Goal: Task Accomplishment & Management: Manage account settings

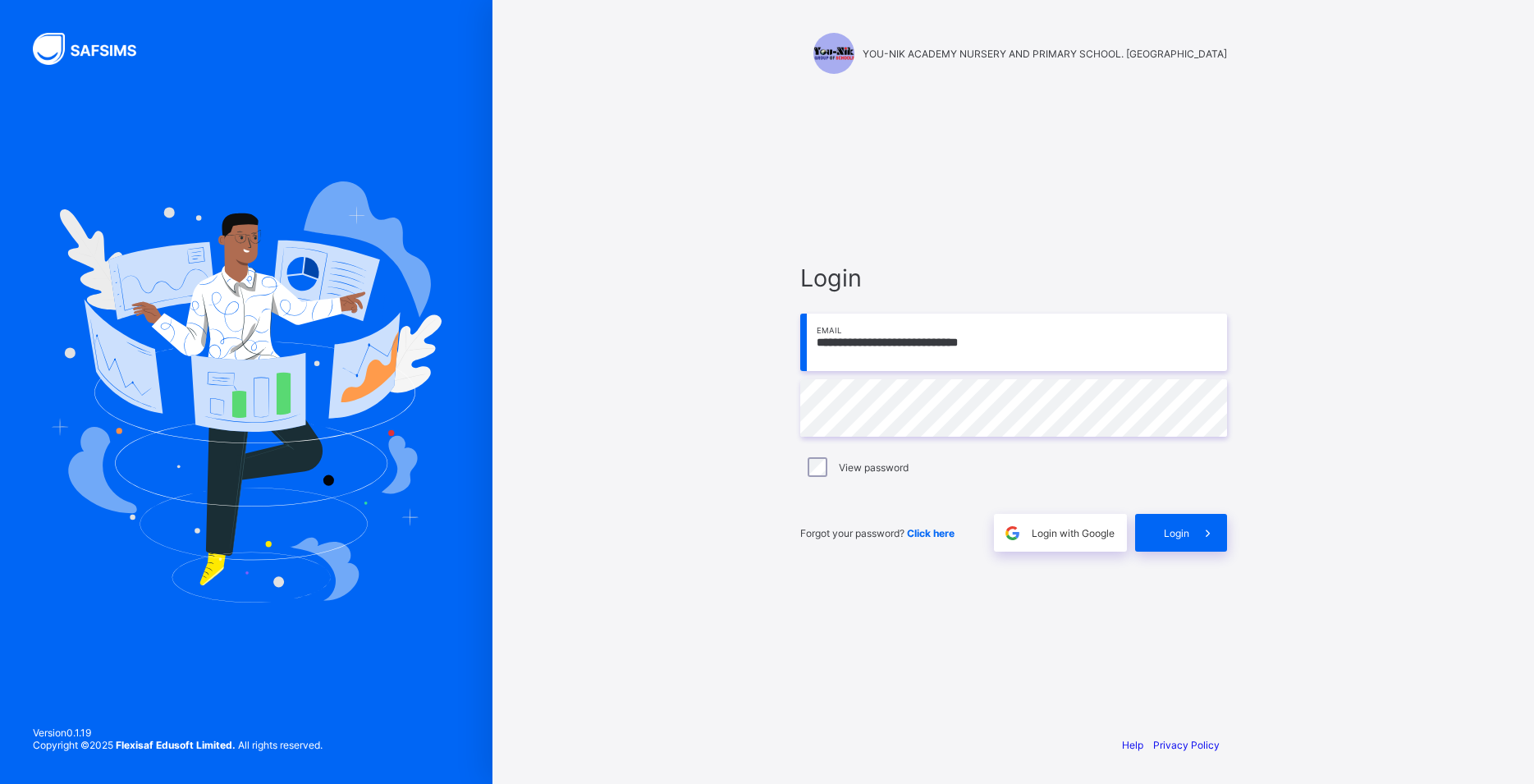
type input "**********"
click at [1154, 529] on div "Login" at bounding box center [1182, 533] width 92 height 38
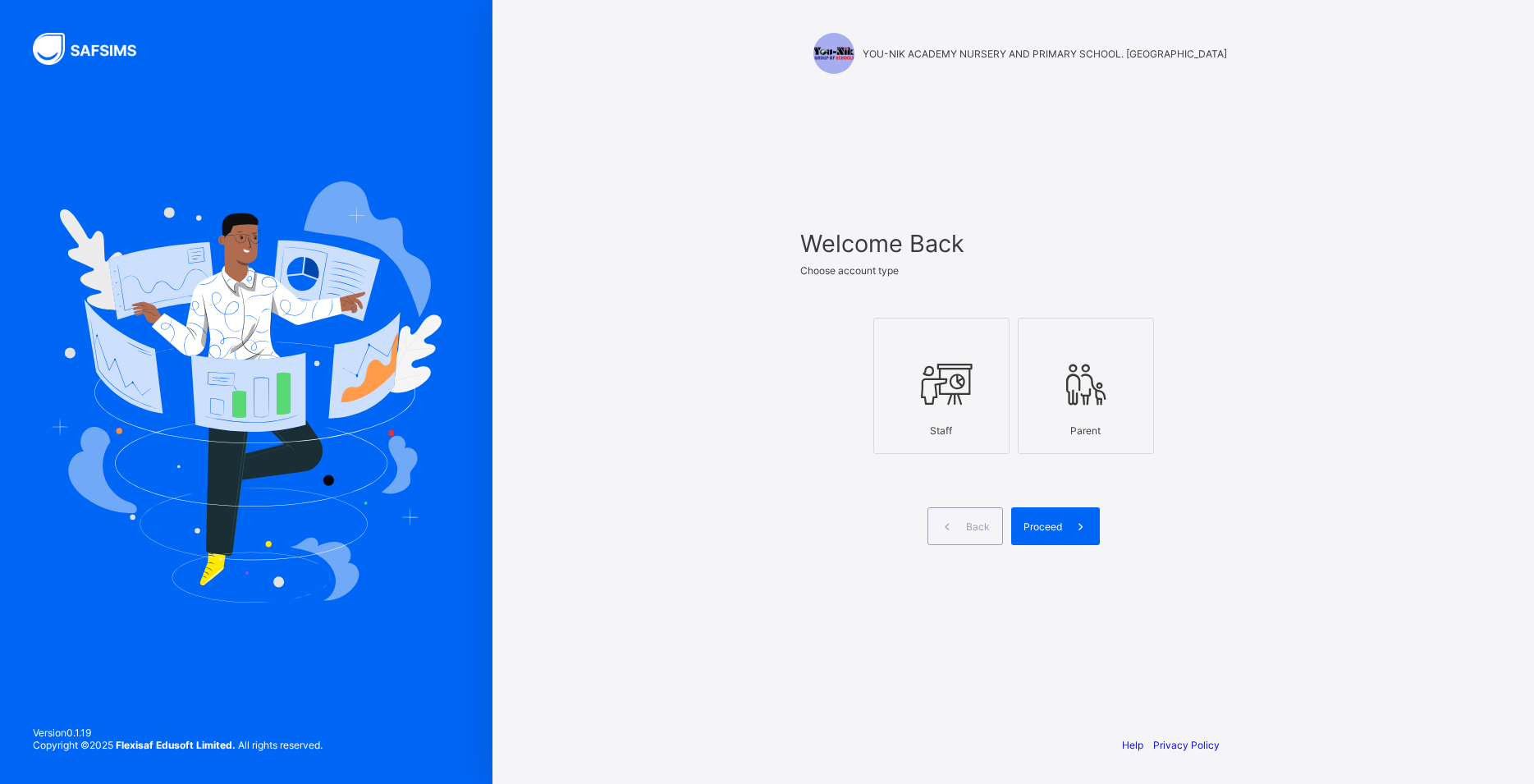
click at [925, 377] on icon at bounding box center [942, 384] width 57 height 49
click at [1068, 528] on span at bounding box center [1082, 526] width 38 height 38
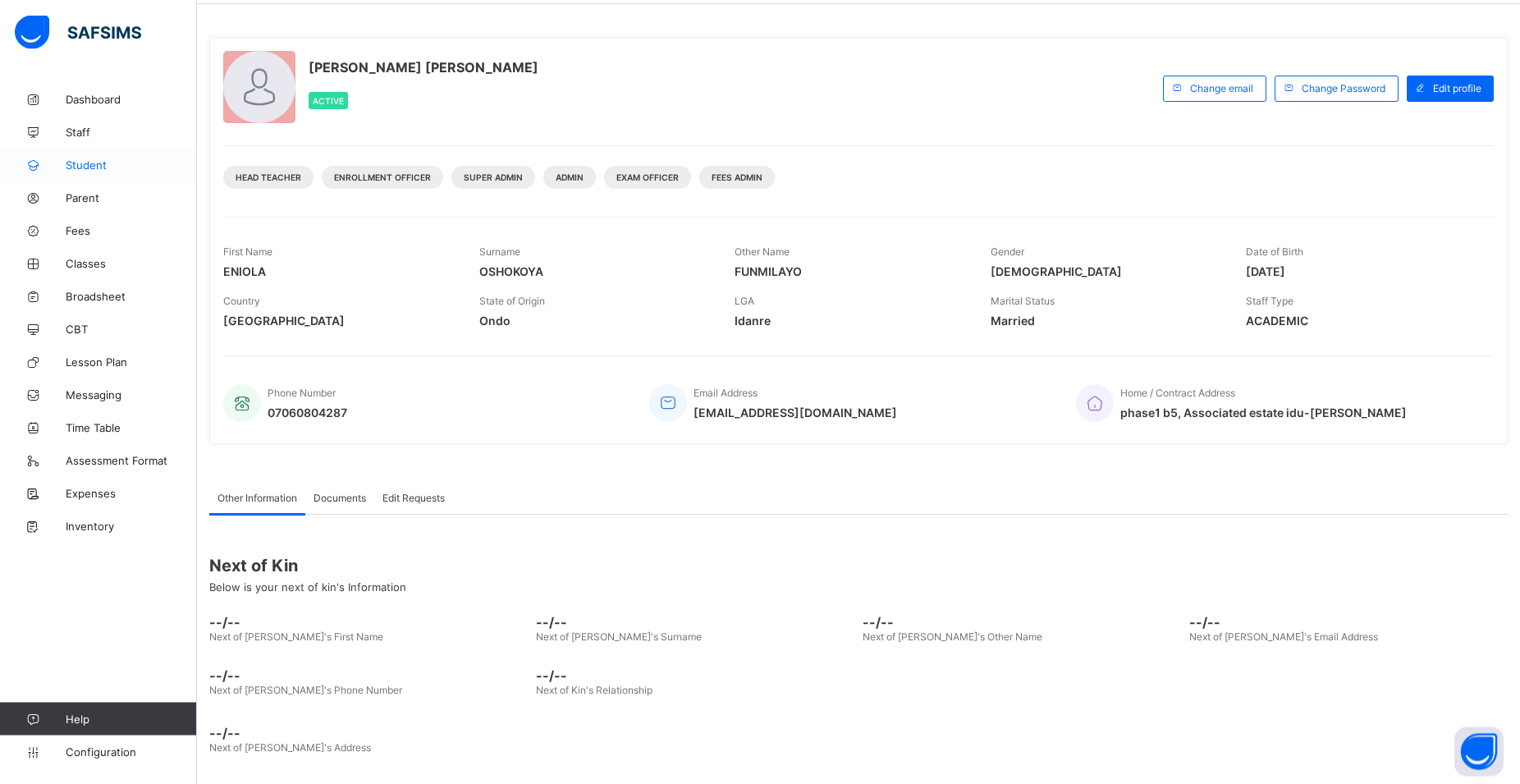
scroll to position [68, 0]
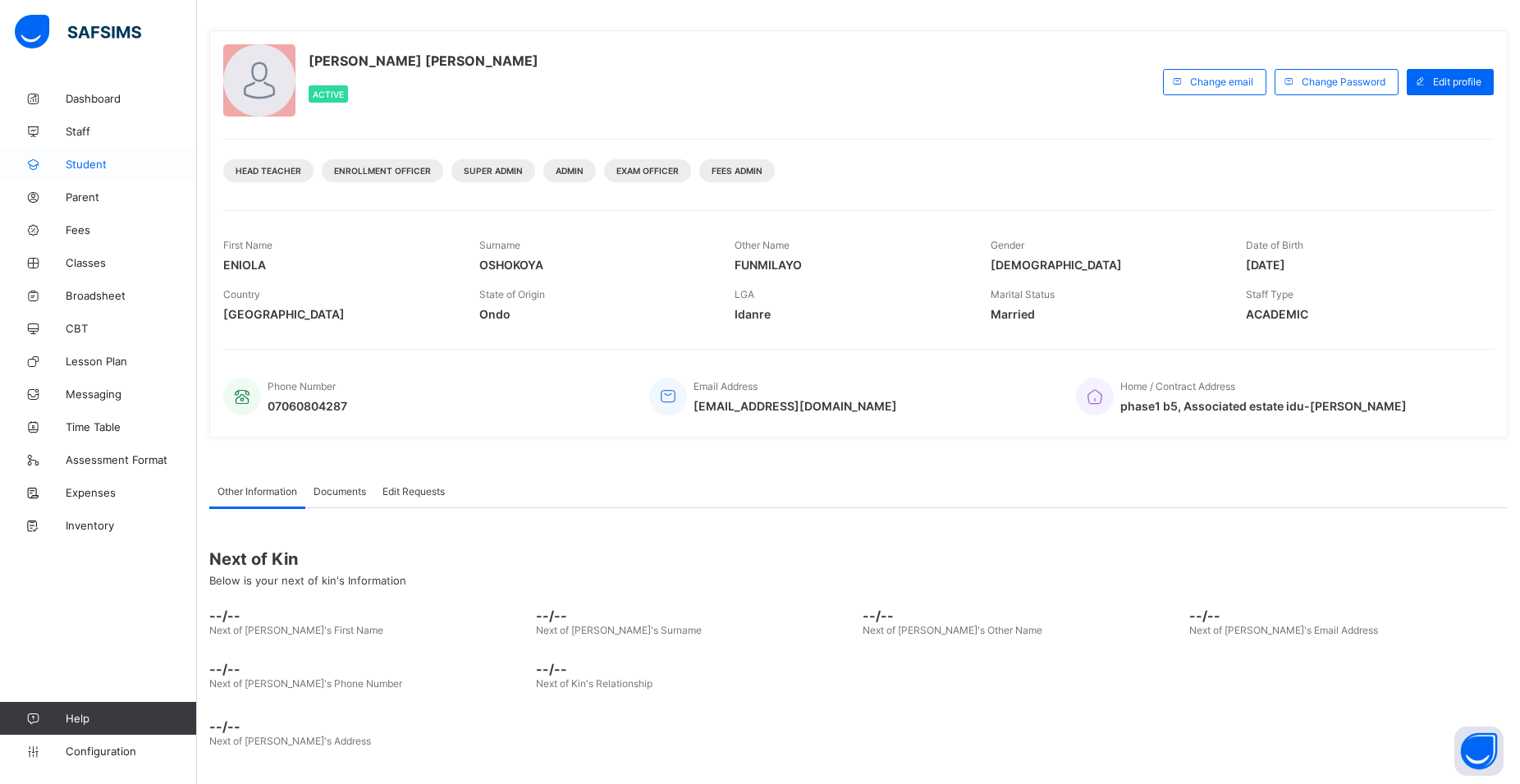
click at [99, 163] on span "Student" at bounding box center [131, 164] width 131 height 13
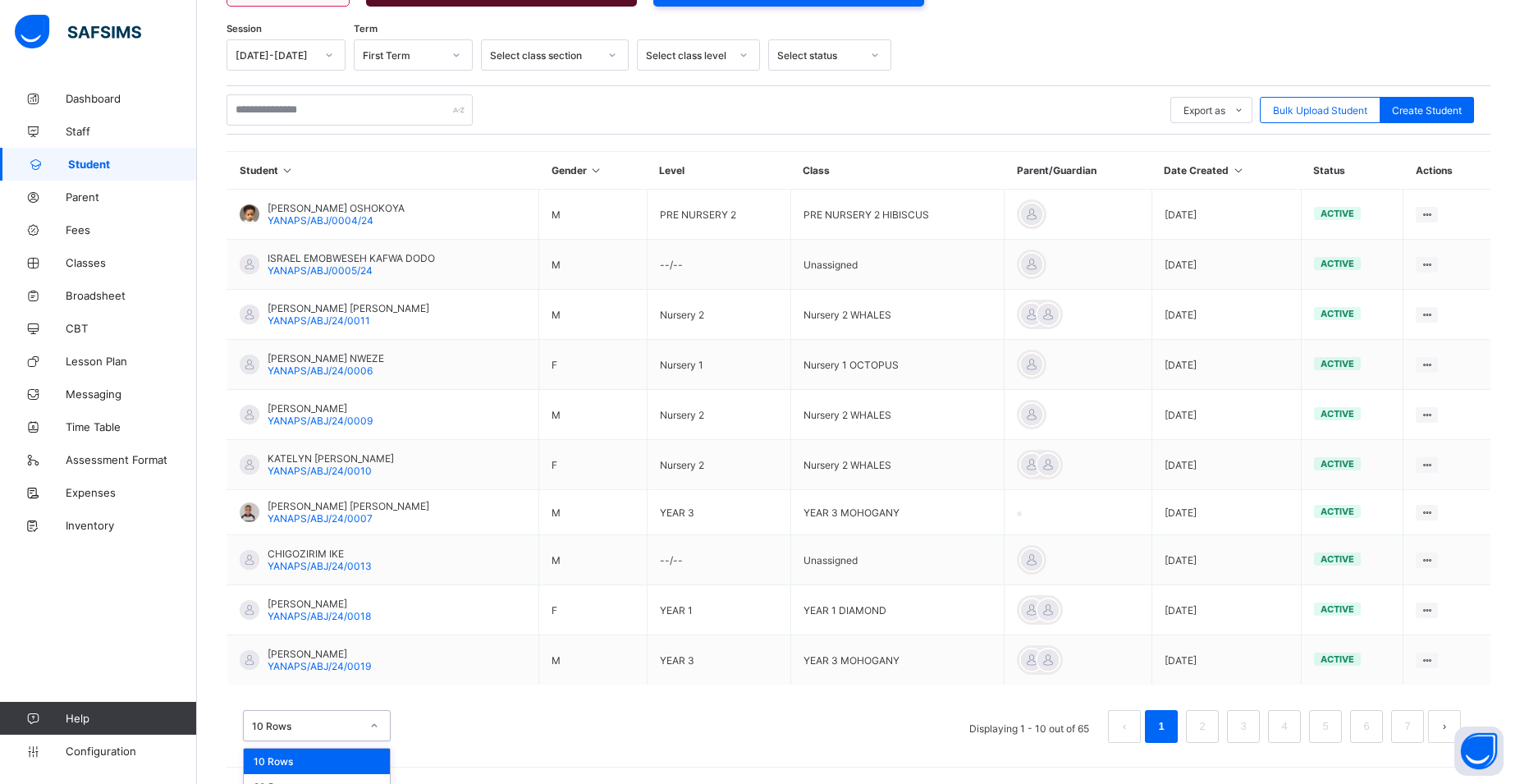
scroll to position [298, 0]
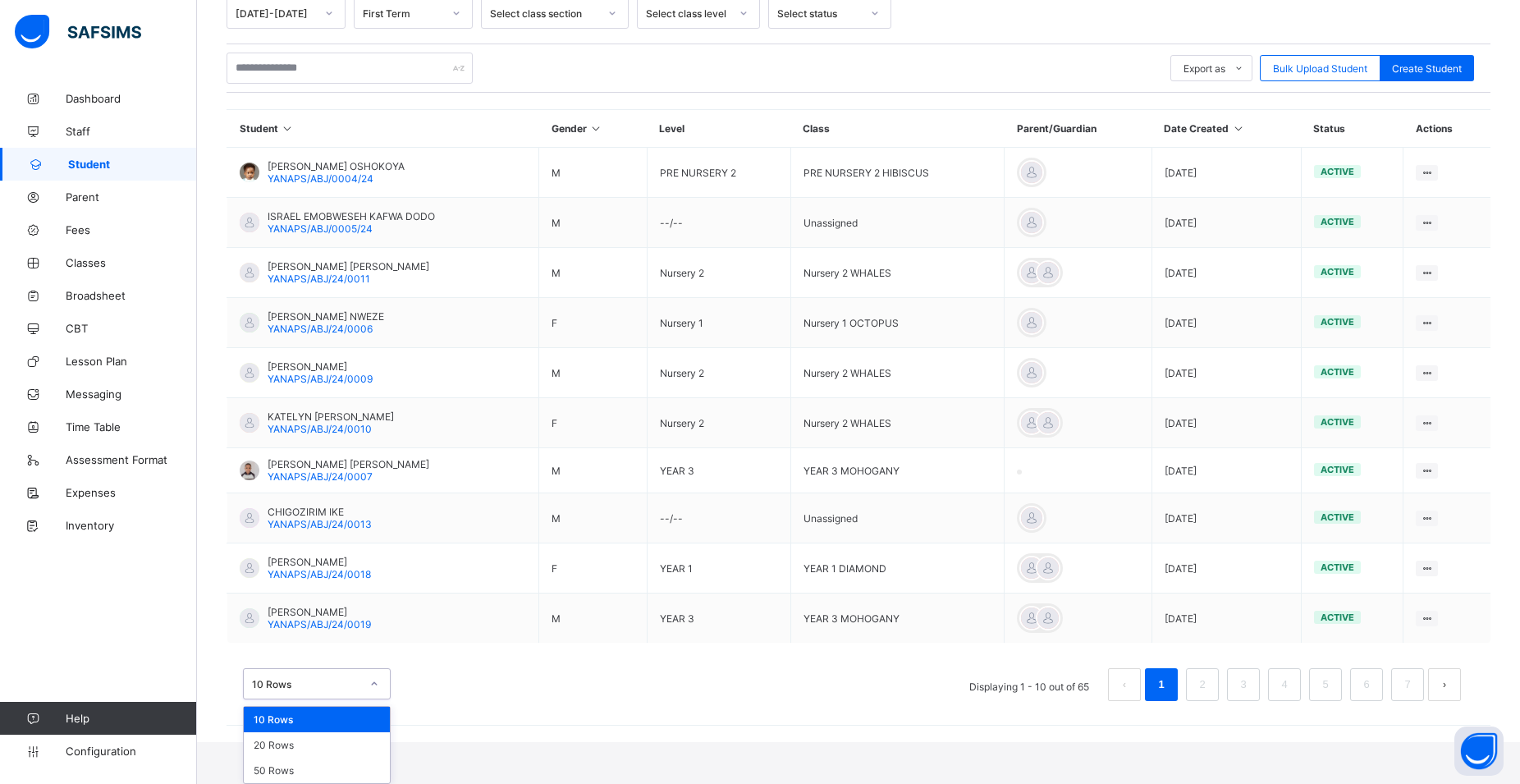
click at [332, 699] on div "option 10 Rows focused, 1 of 3. 3 results available. Use Up and Down to choose …" at bounding box center [317, 684] width 148 height 31
click at [319, 766] on div "50 Rows" at bounding box center [317, 770] width 146 height 25
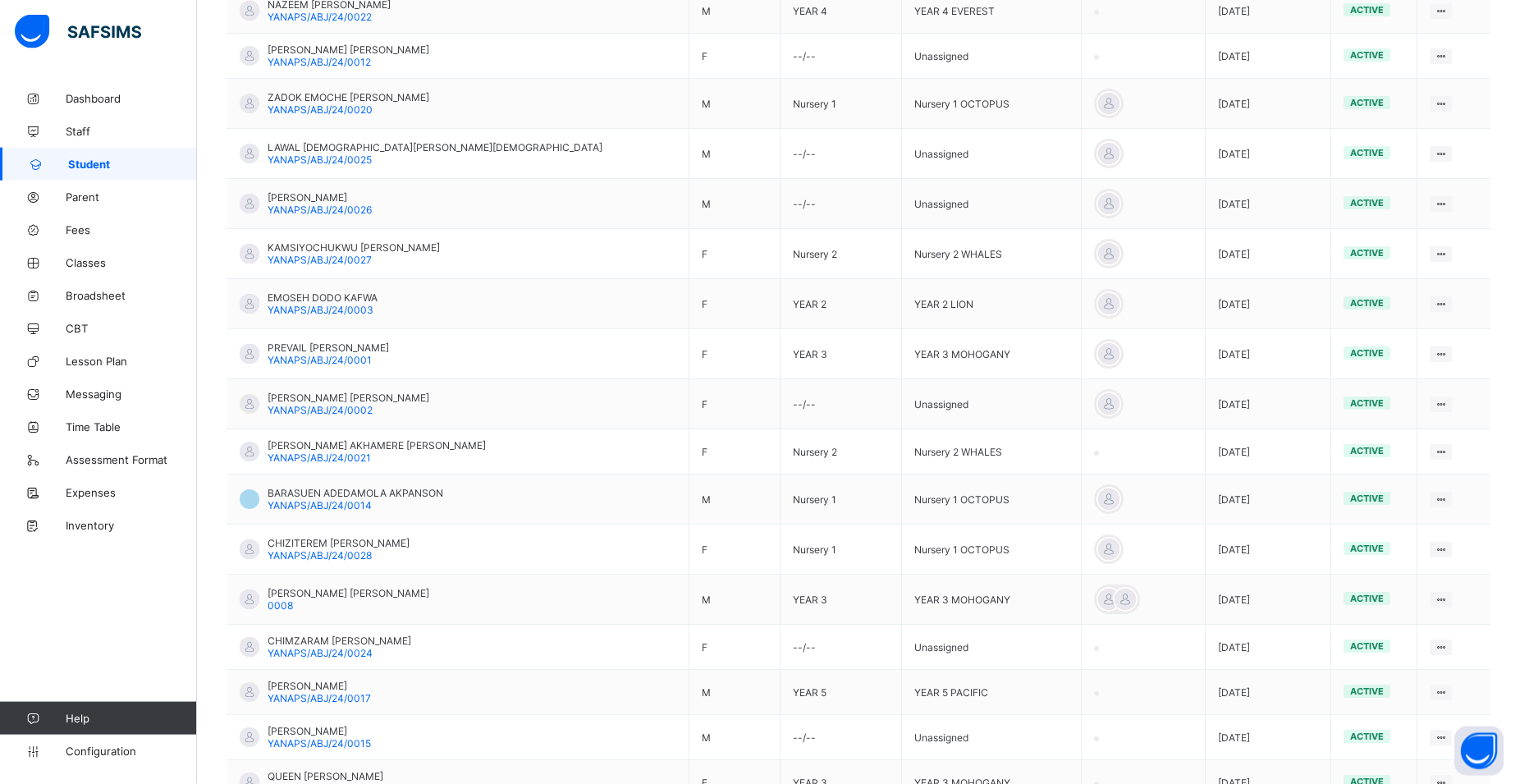
scroll to position [1089, 0]
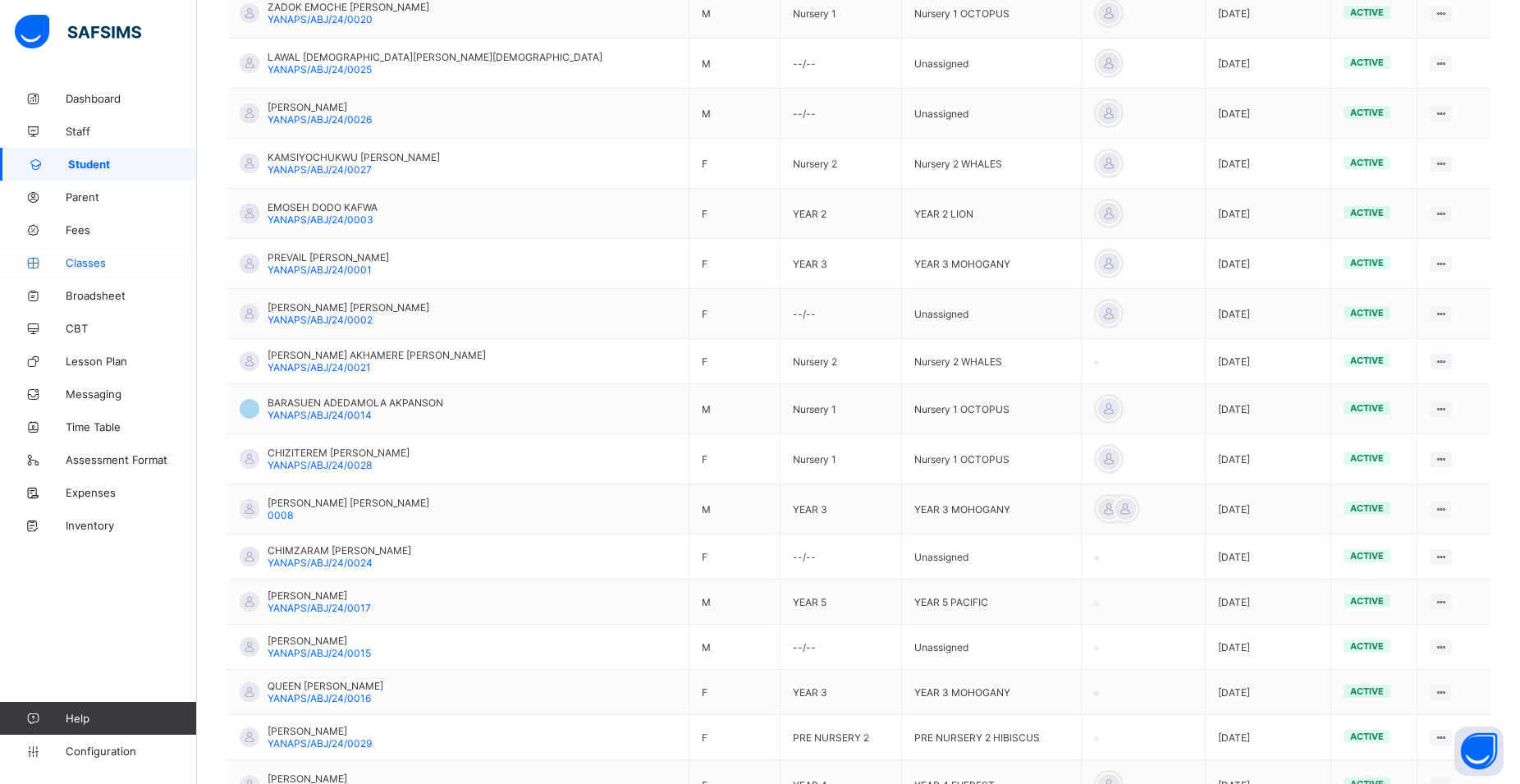
click at [85, 259] on span "Classes" at bounding box center [131, 263] width 131 height 13
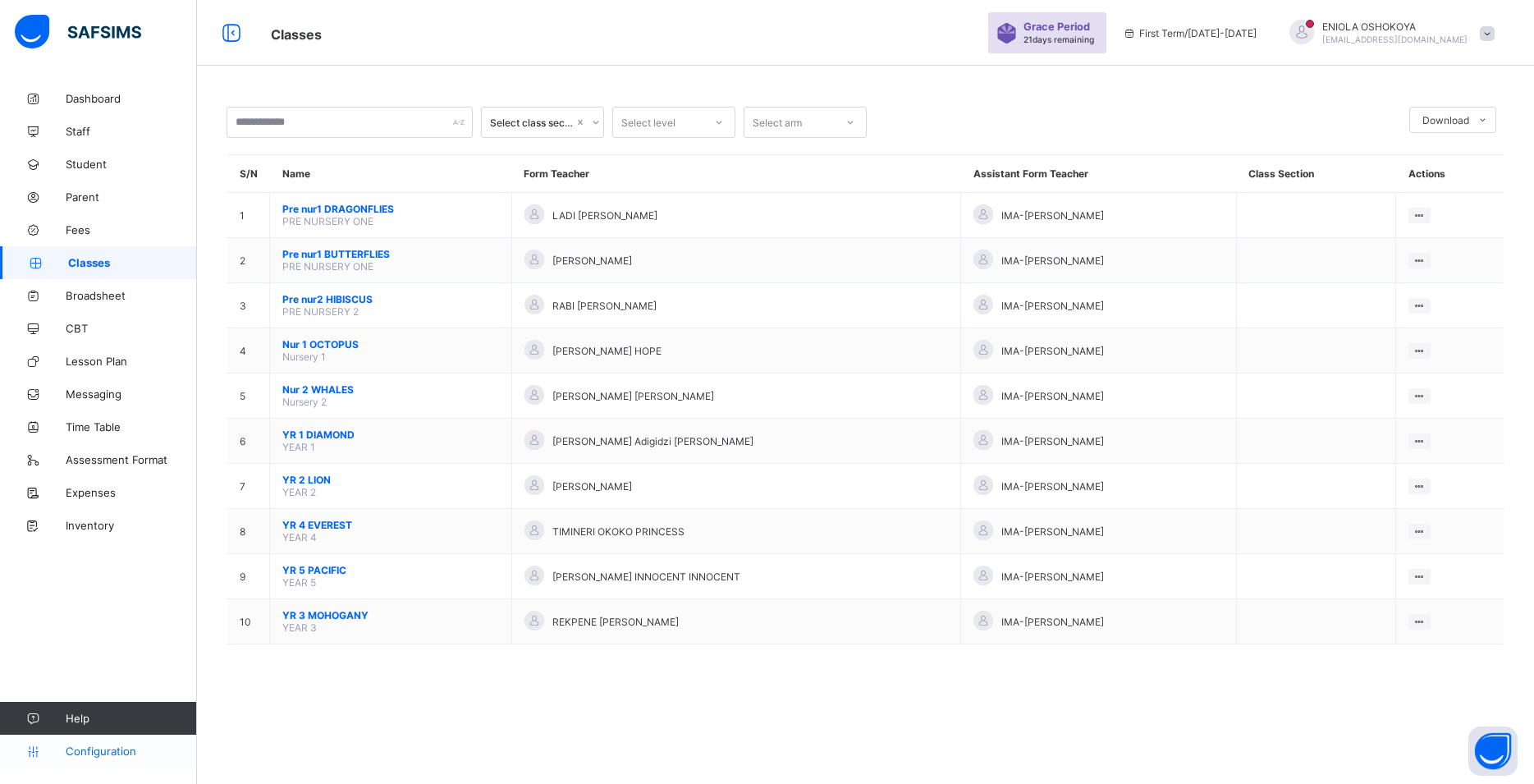
click at [85, 757] on span "Configuration" at bounding box center [131, 751] width 131 height 13
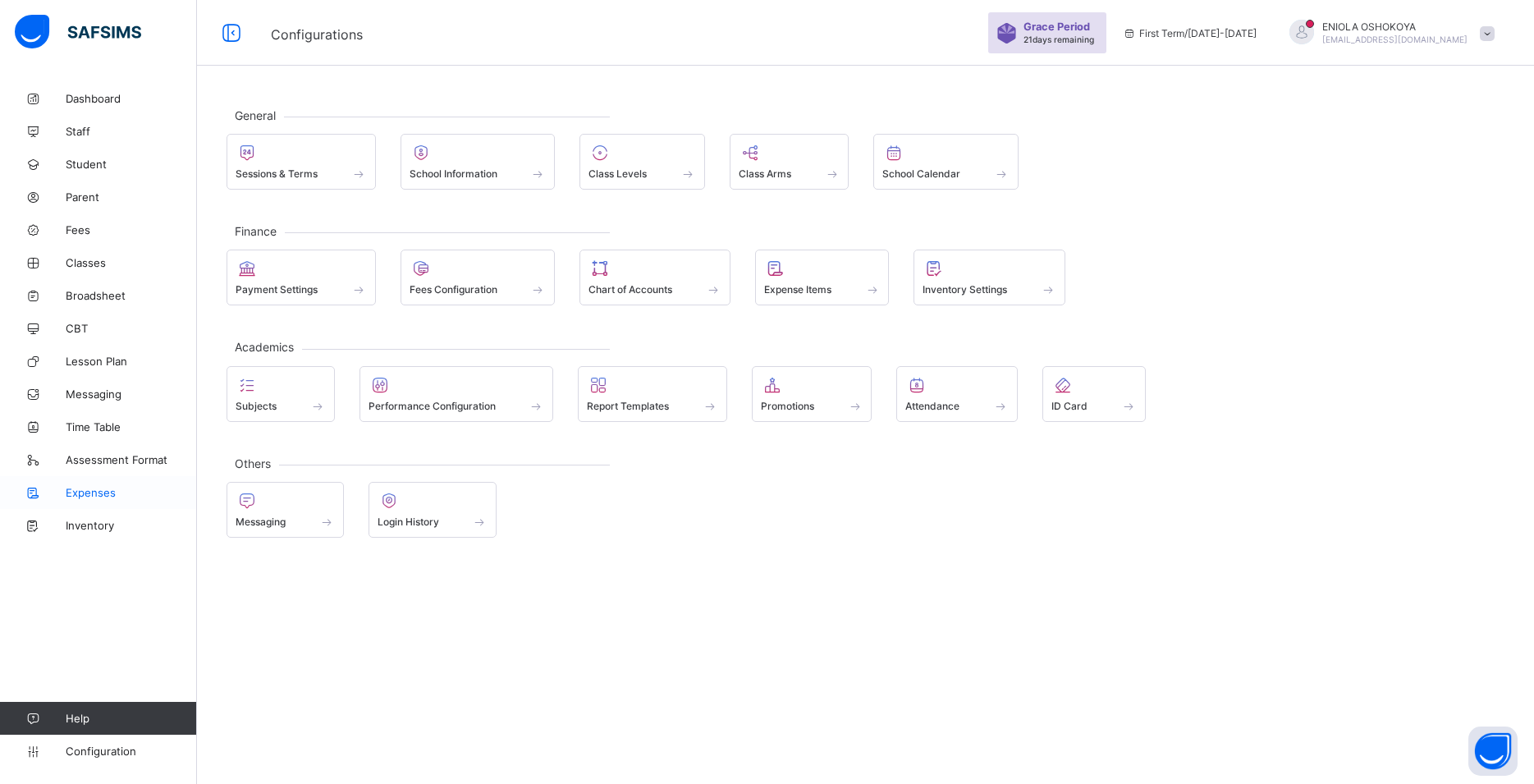
click at [122, 499] on link "Expenses" at bounding box center [99, 493] width 197 height 33
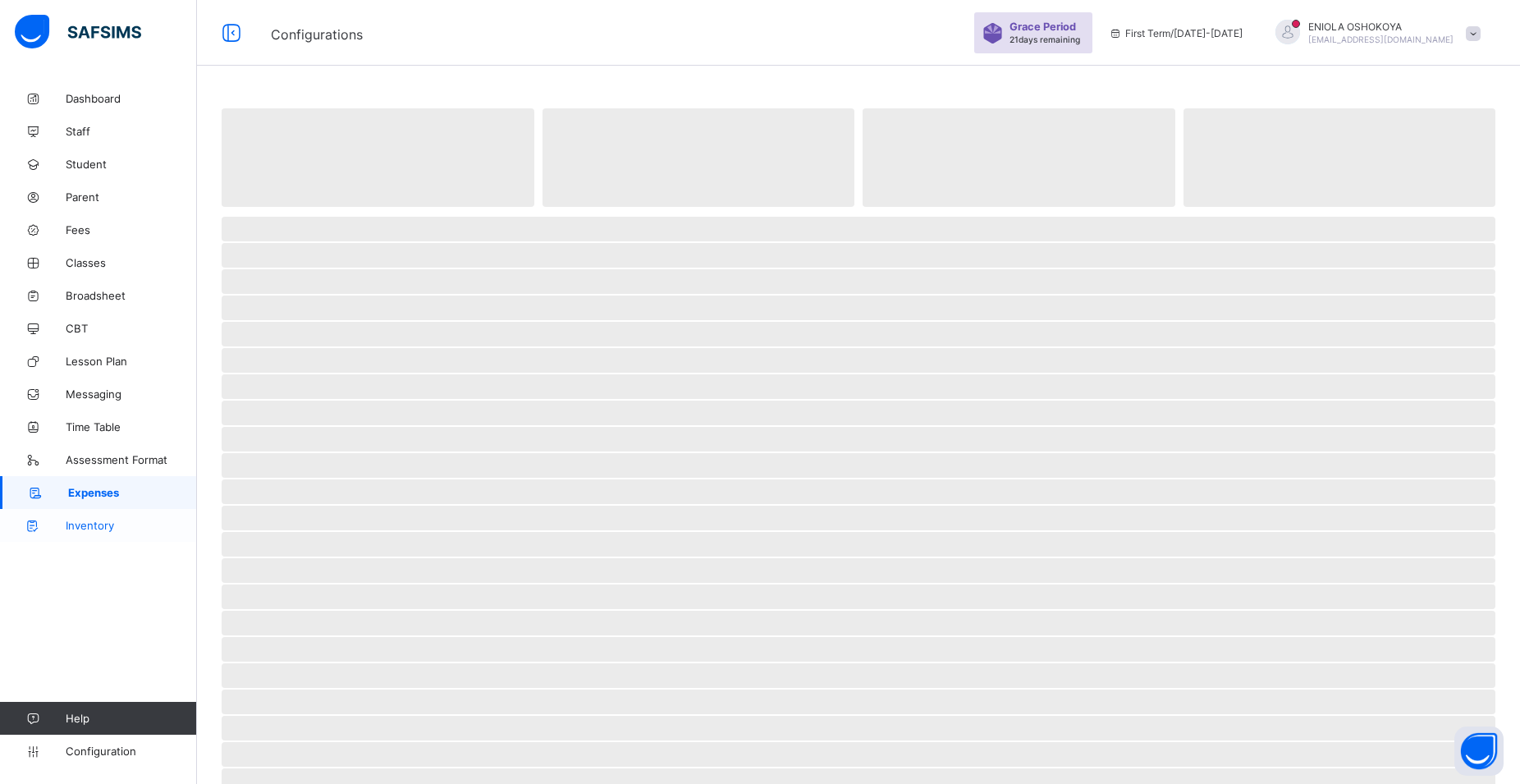
click at [87, 525] on span "Inventory" at bounding box center [131, 525] width 131 height 13
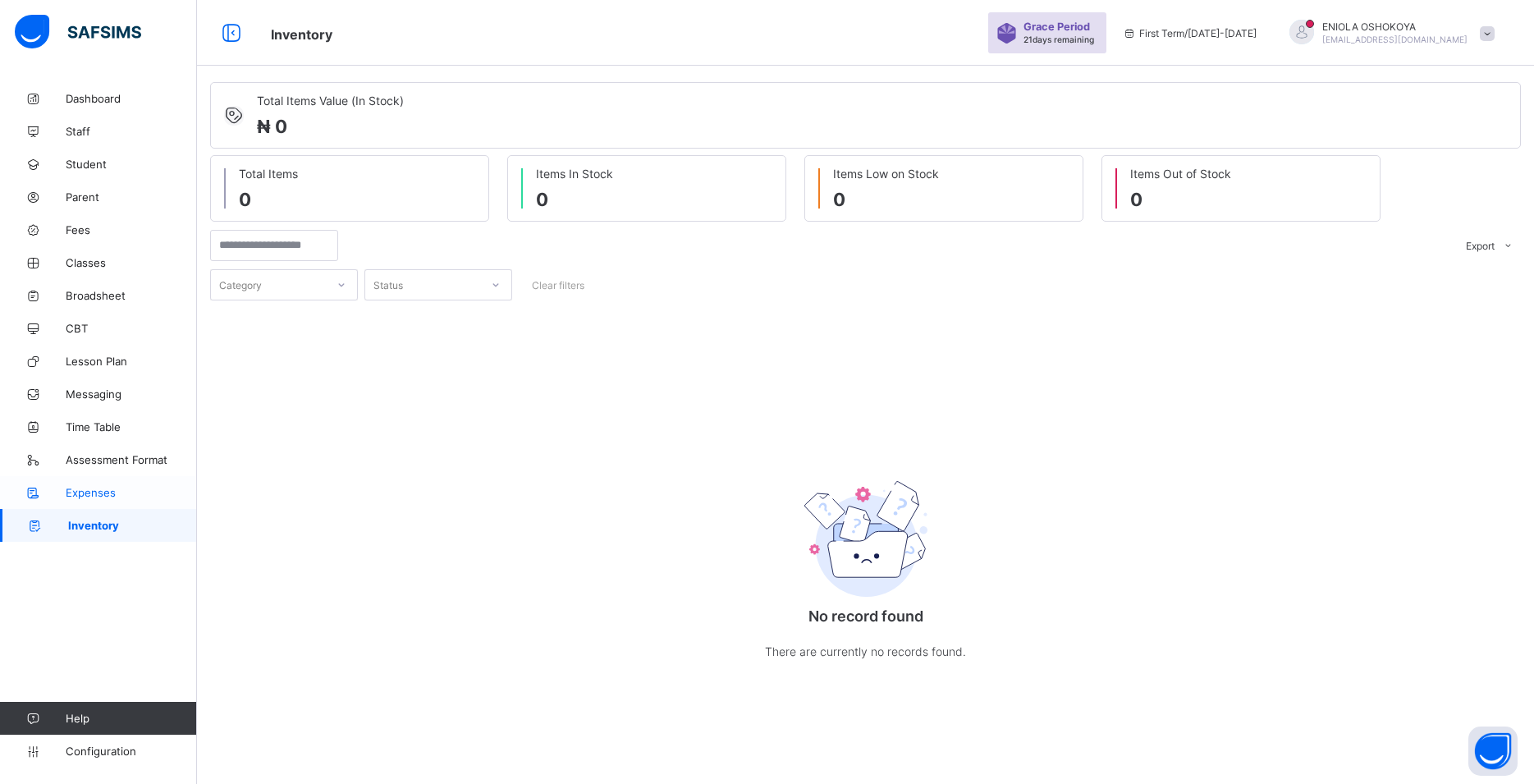
click at [118, 482] on link "Expenses" at bounding box center [99, 493] width 197 height 33
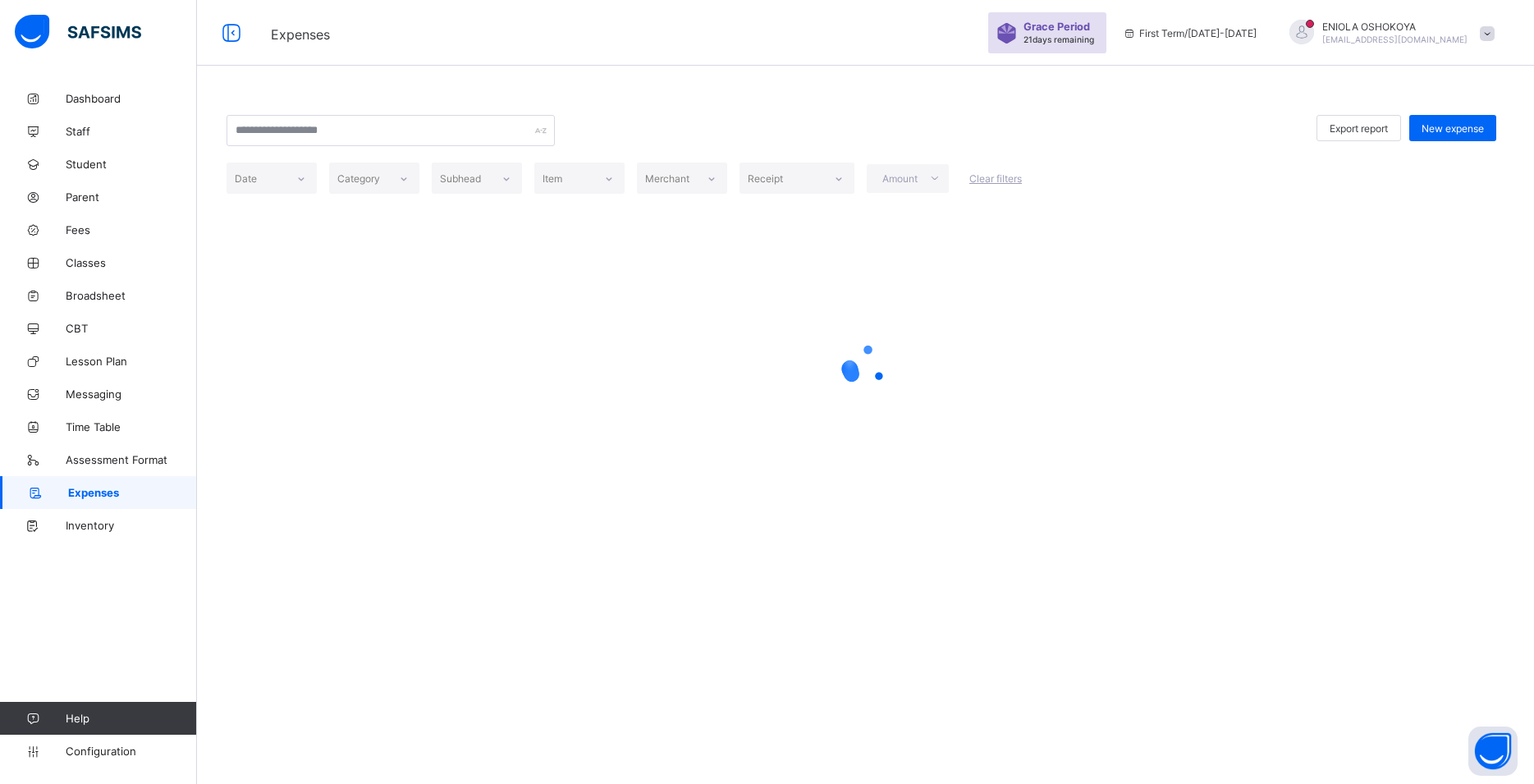
click at [82, 498] on span "Expenses" at bounding box center [132, 493] width 129 height 13
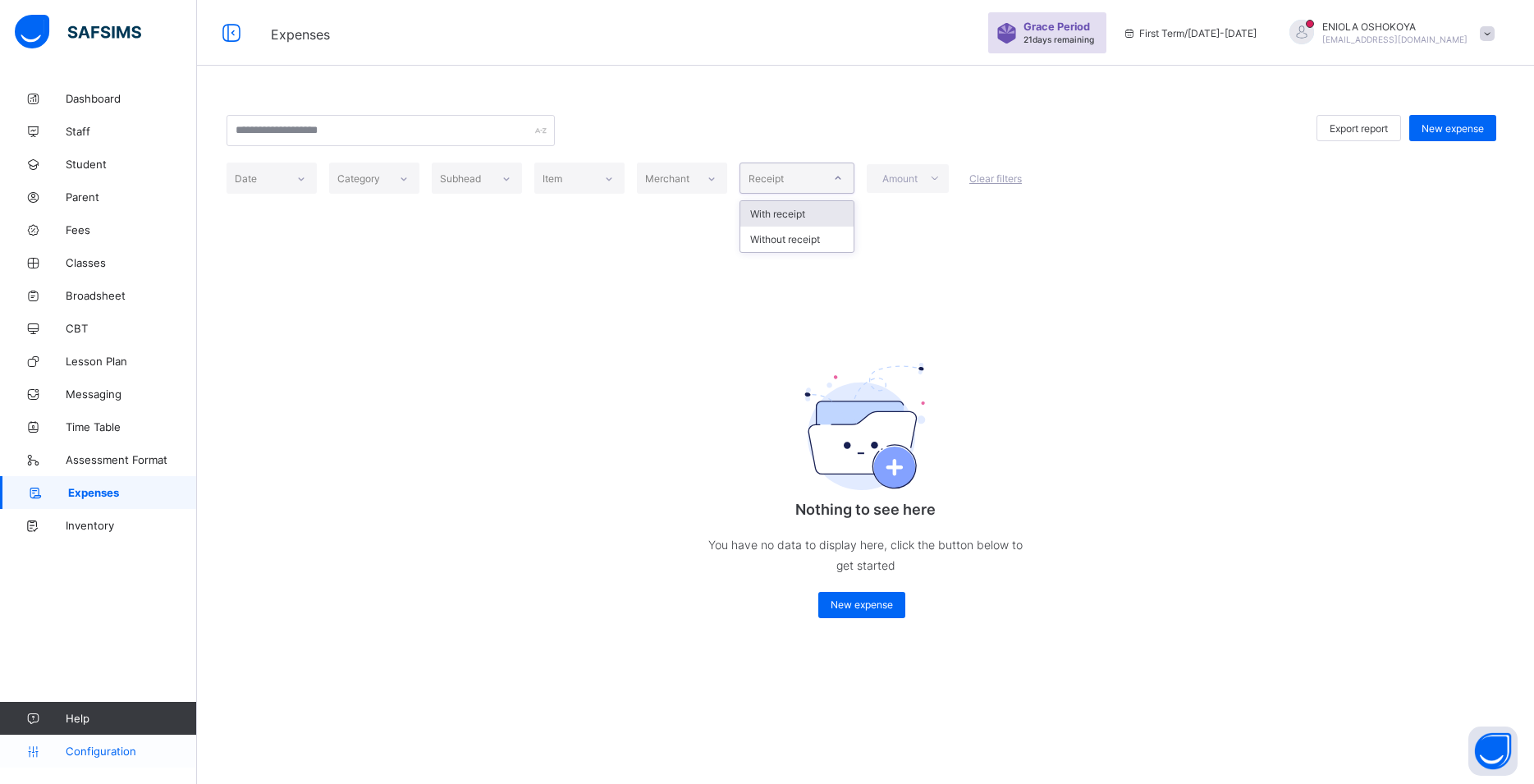
click at [100, 747] on span "Configuration" at bounding box center [131, 751] width 131 height 13
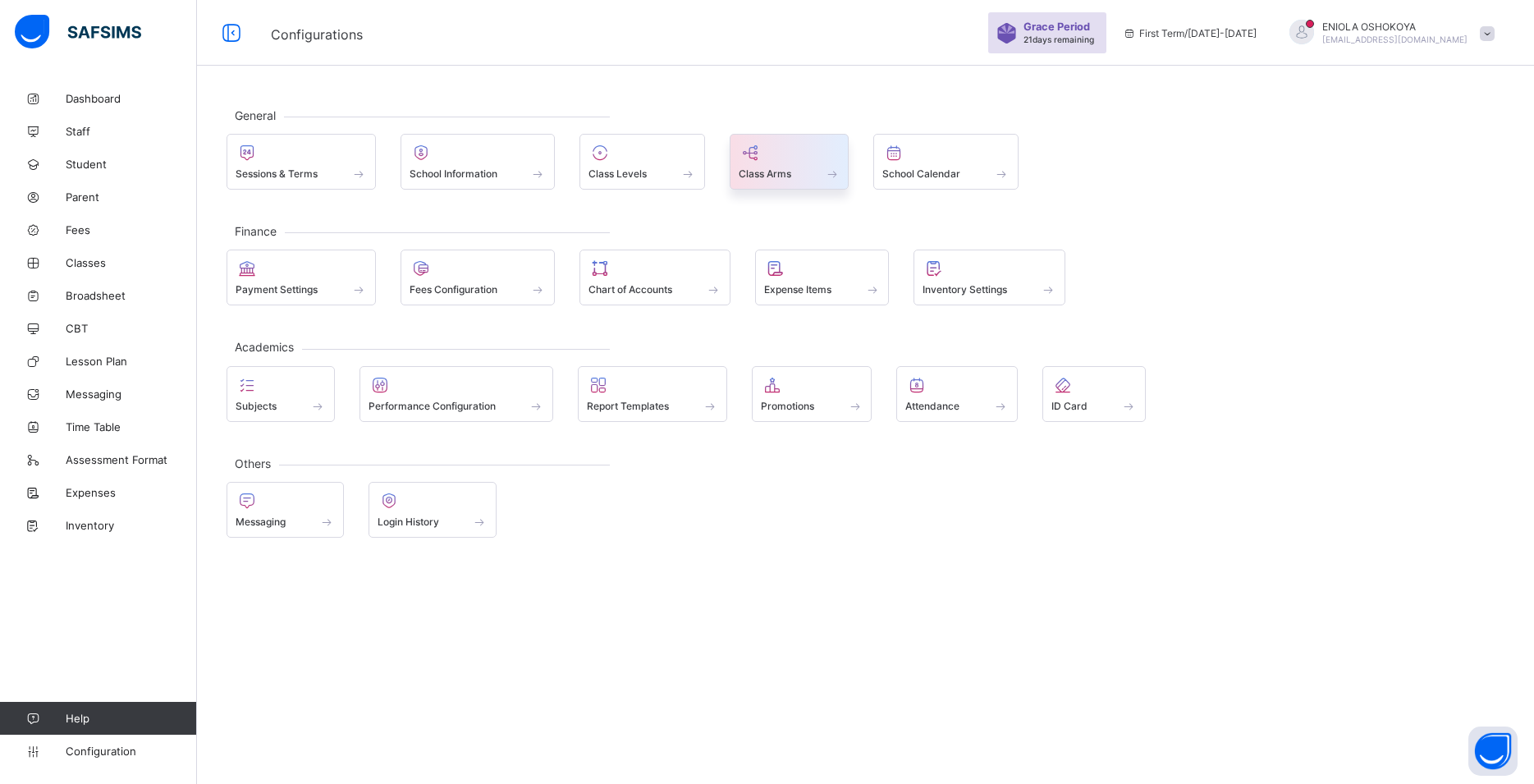
click at [773, 177] on span "Class Arms" at bounding box center [765, 173] width 53 height 12
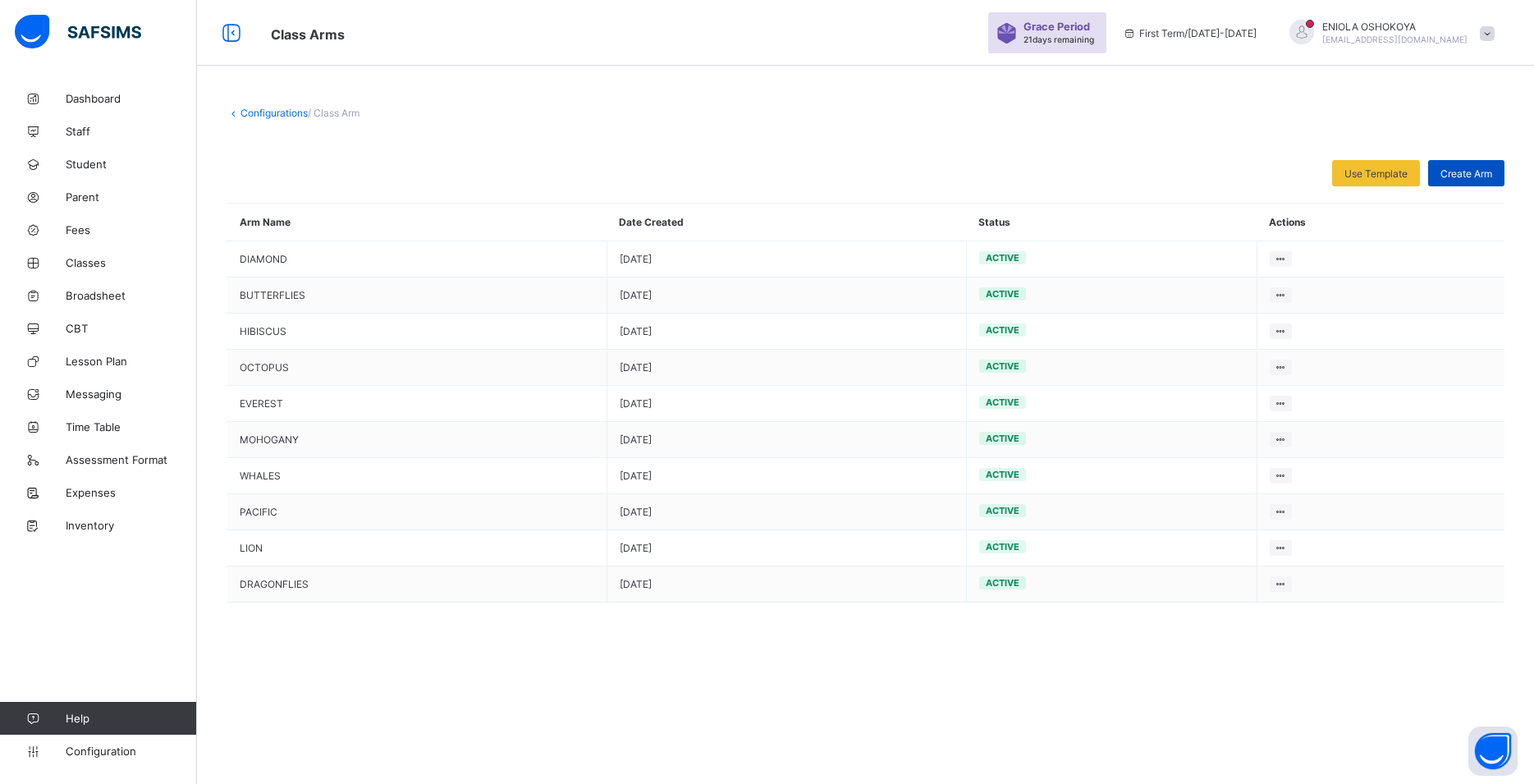
click at [1467, 181] on div "Create Arm" at bounding box center [1466, 173] width 76 height 26
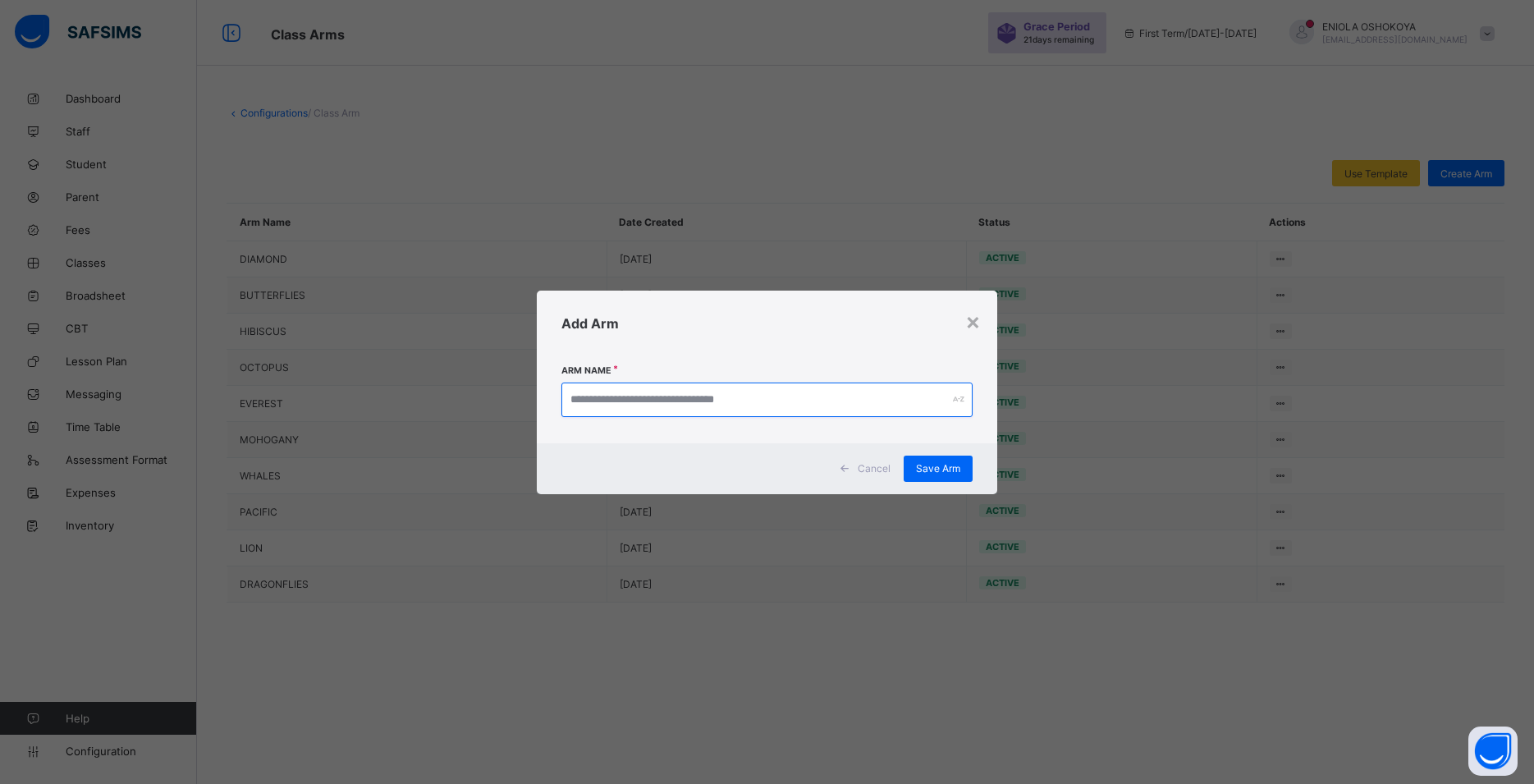
click at [822, 407] on input "text" at bounding box center [767, 400] width 411 height 34
click at [948, 464] on span "Save Arm" at bounding box center [939, 468] width 44 height 12
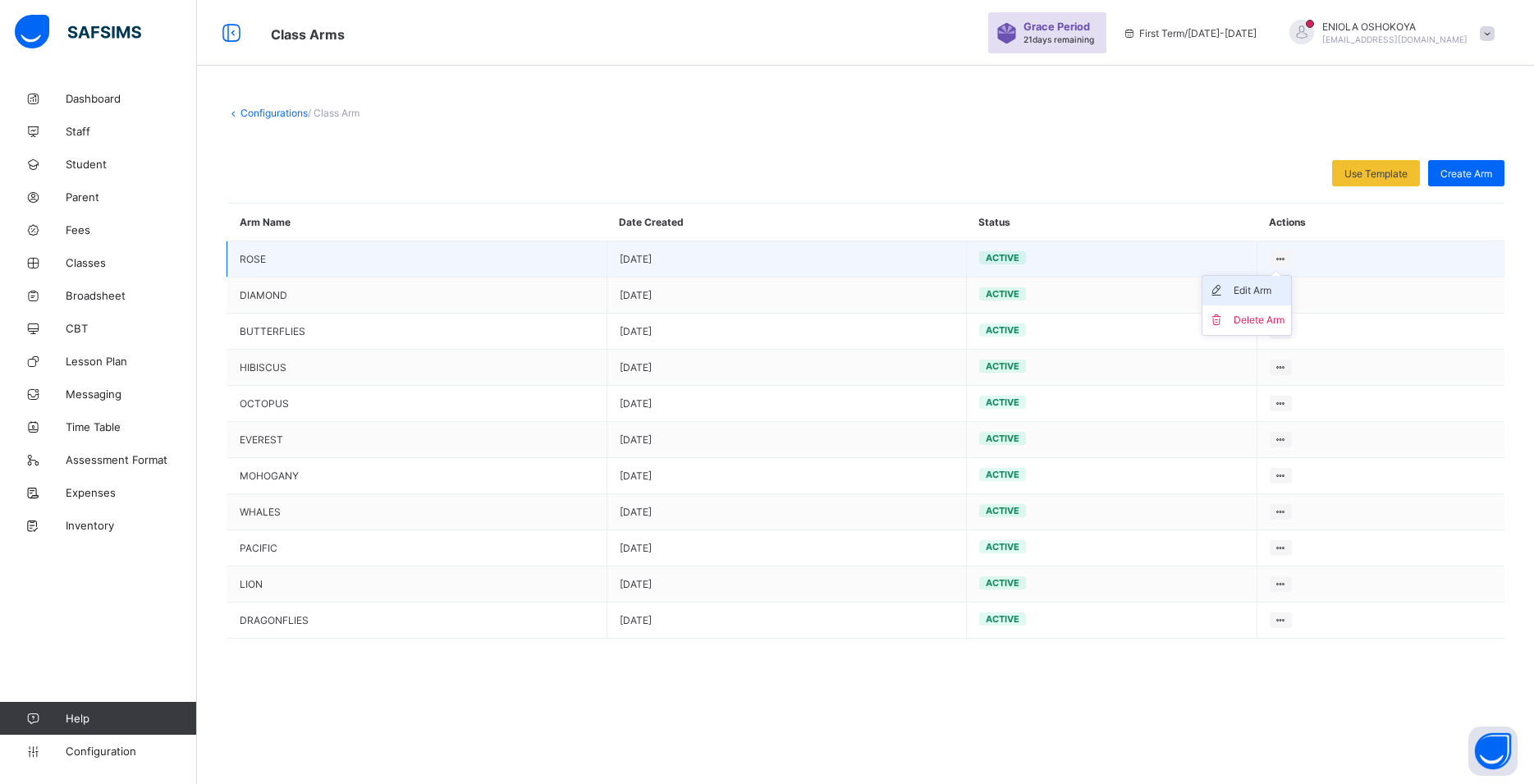
click at [1276, 296] on div "Edit Arm" at bounding box center [1259, 291] width 51 height 16
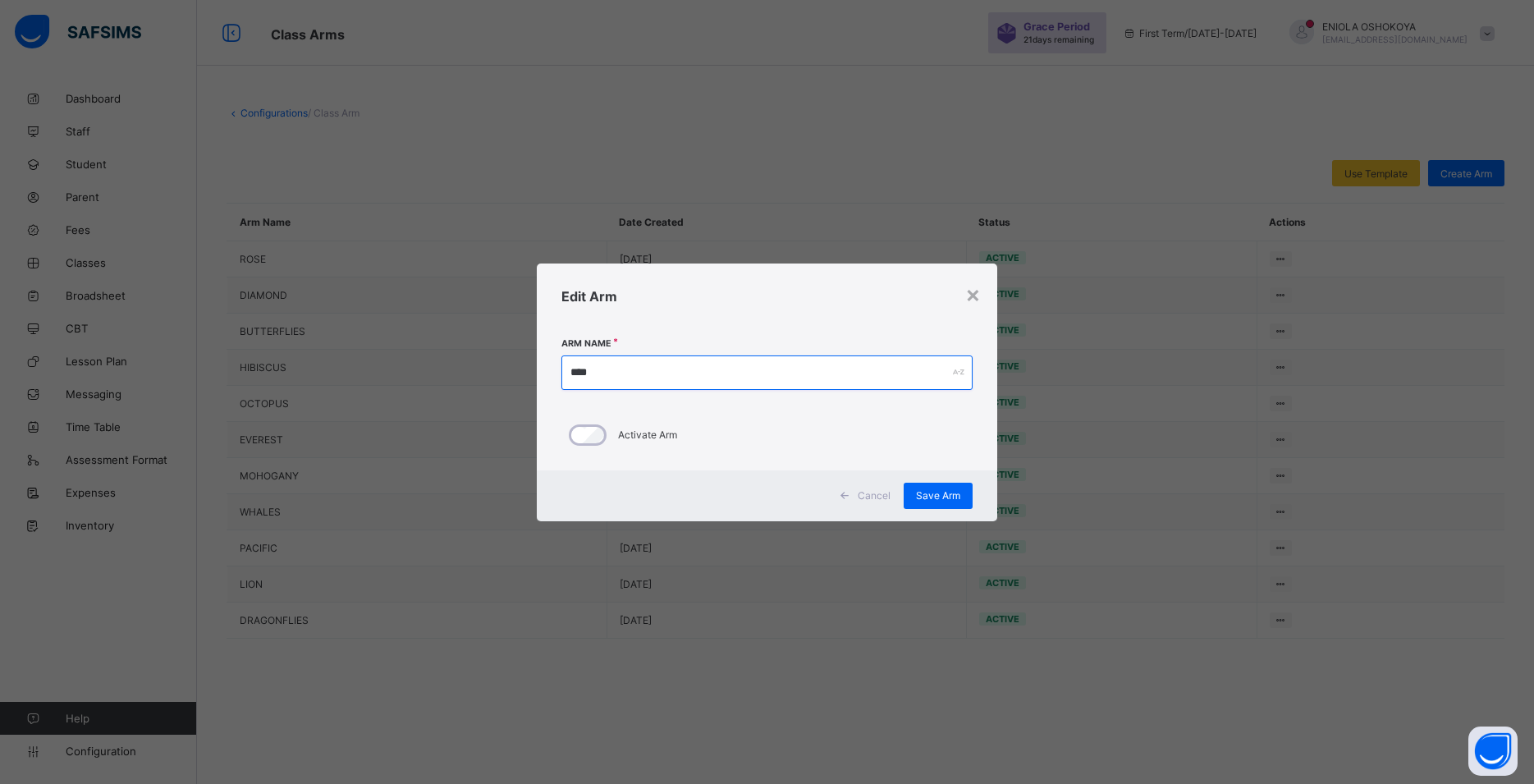
click at [717, 387] on input "****" at bounding box center [767, 373] width 411 height 34
type input "*"
type input "**********"
click at [928, 490] on span "Save Arm" at bounding box center [939, 495] width 44 height 12
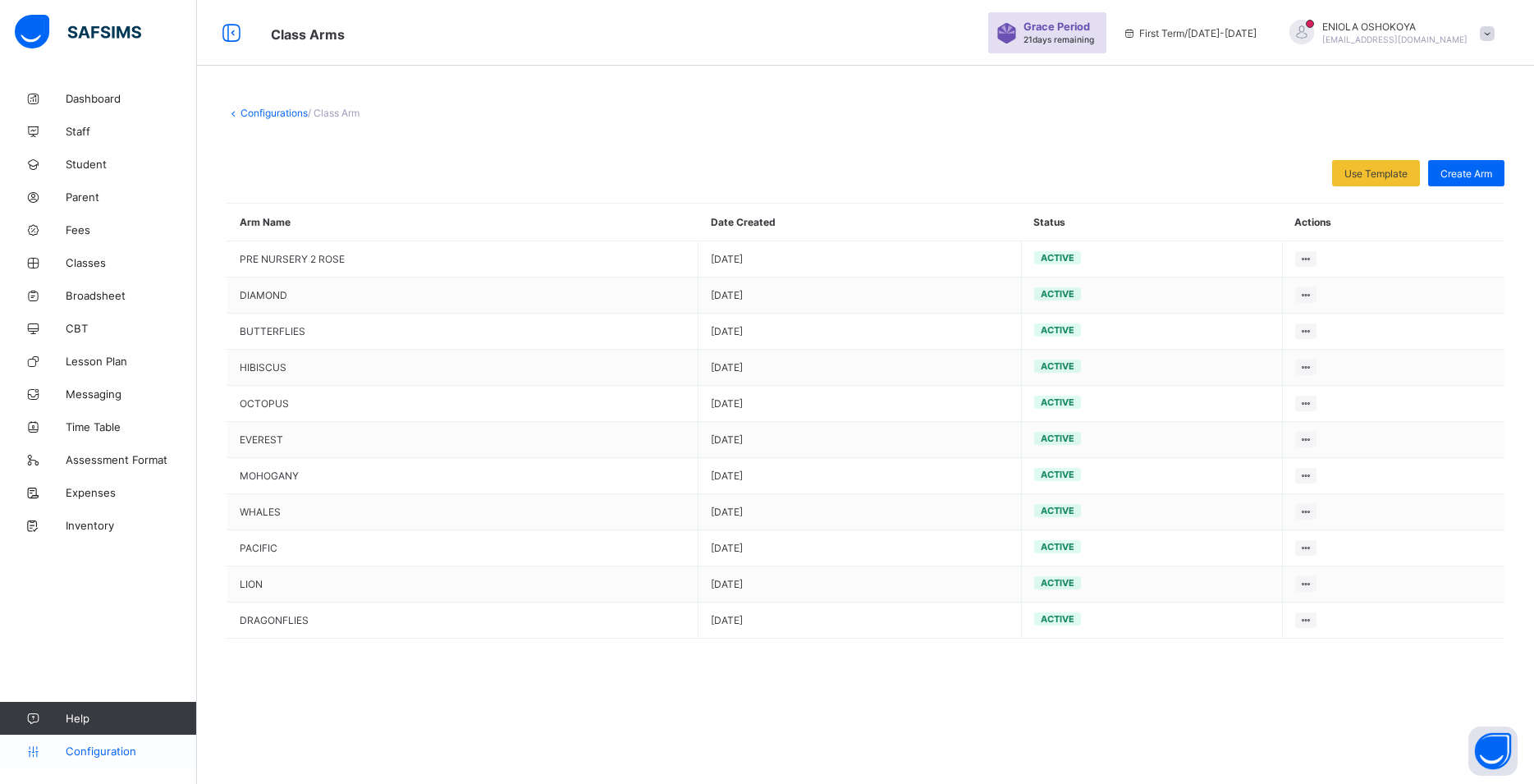
click at [122, 757] on span "Configuration" at bounding box center [131, 751] width 131 height 13
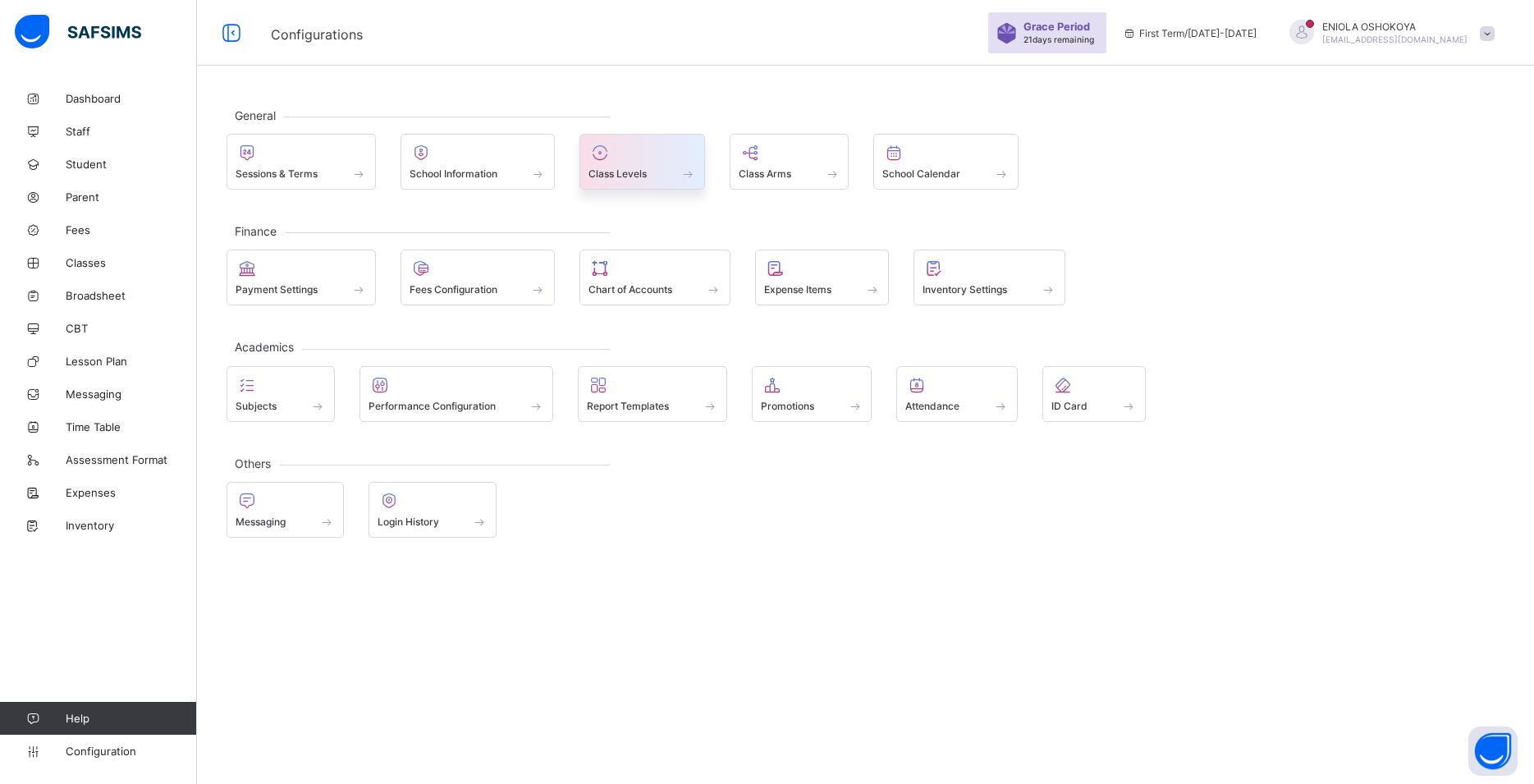
click at [634, 165] on span at bounding box center [642, 164] width 108 height 4
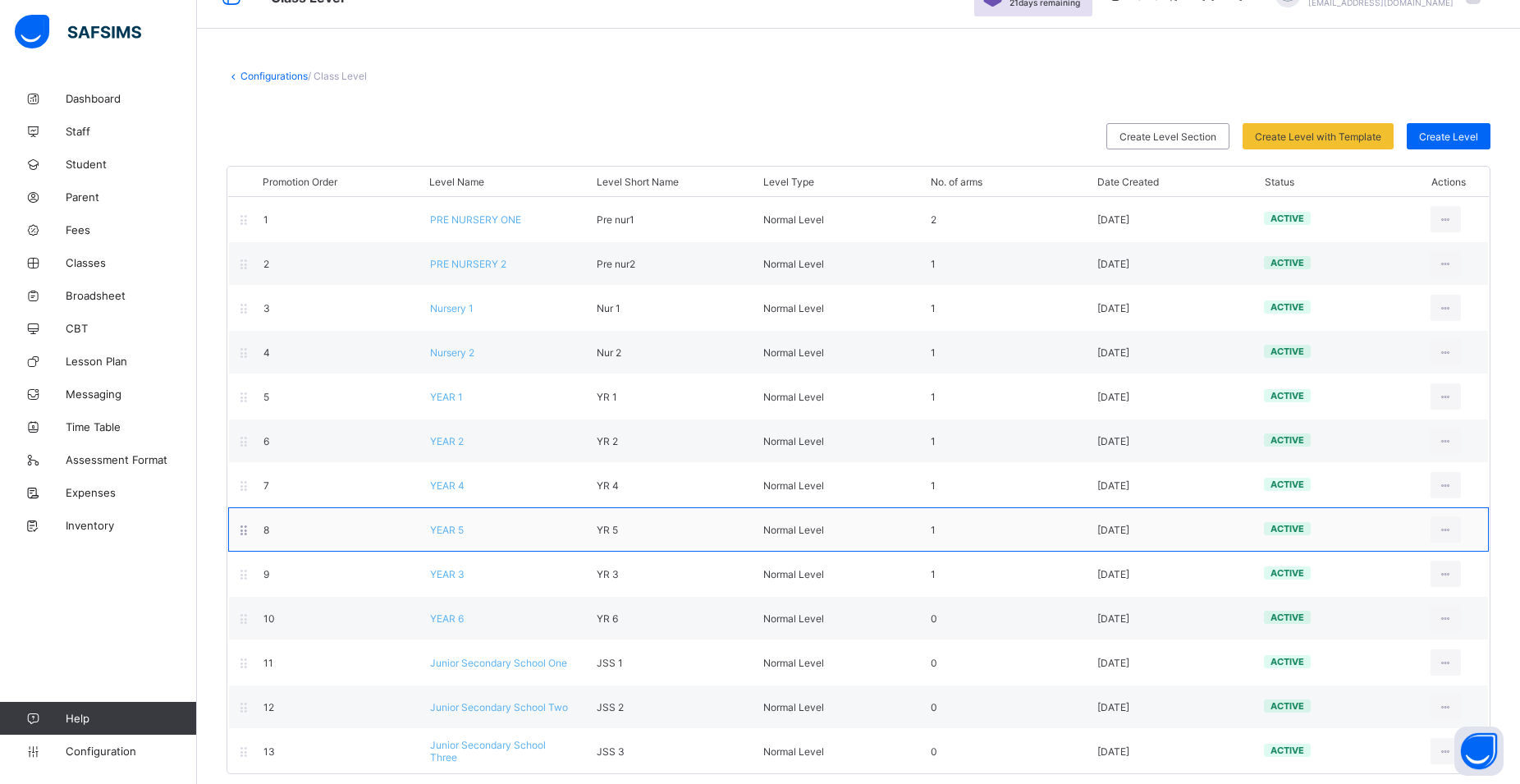
scroll to position [52, 0]
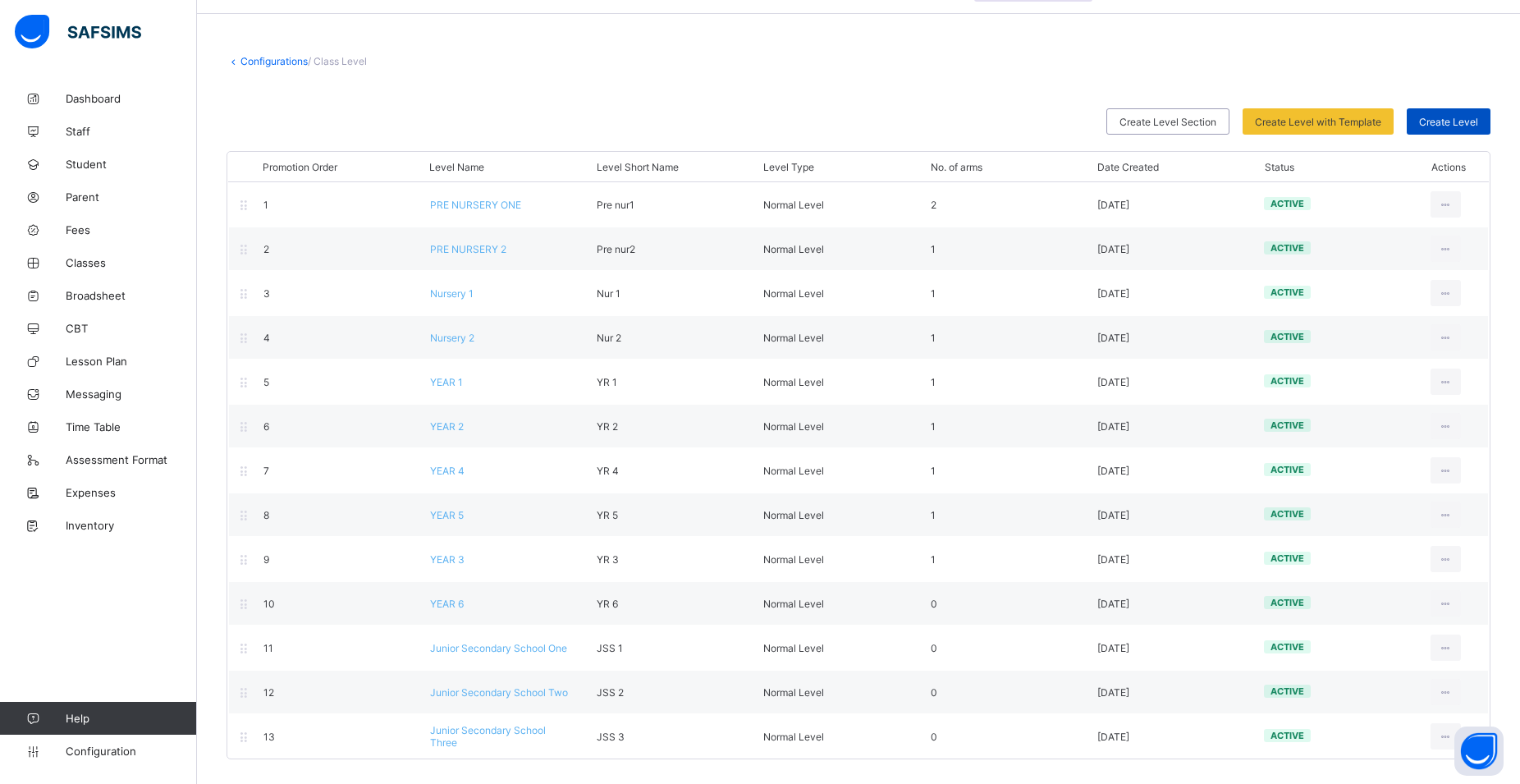
click at [1478, 122] on span "Create Level" at bounding box center [1449, 121] width 59 height 12
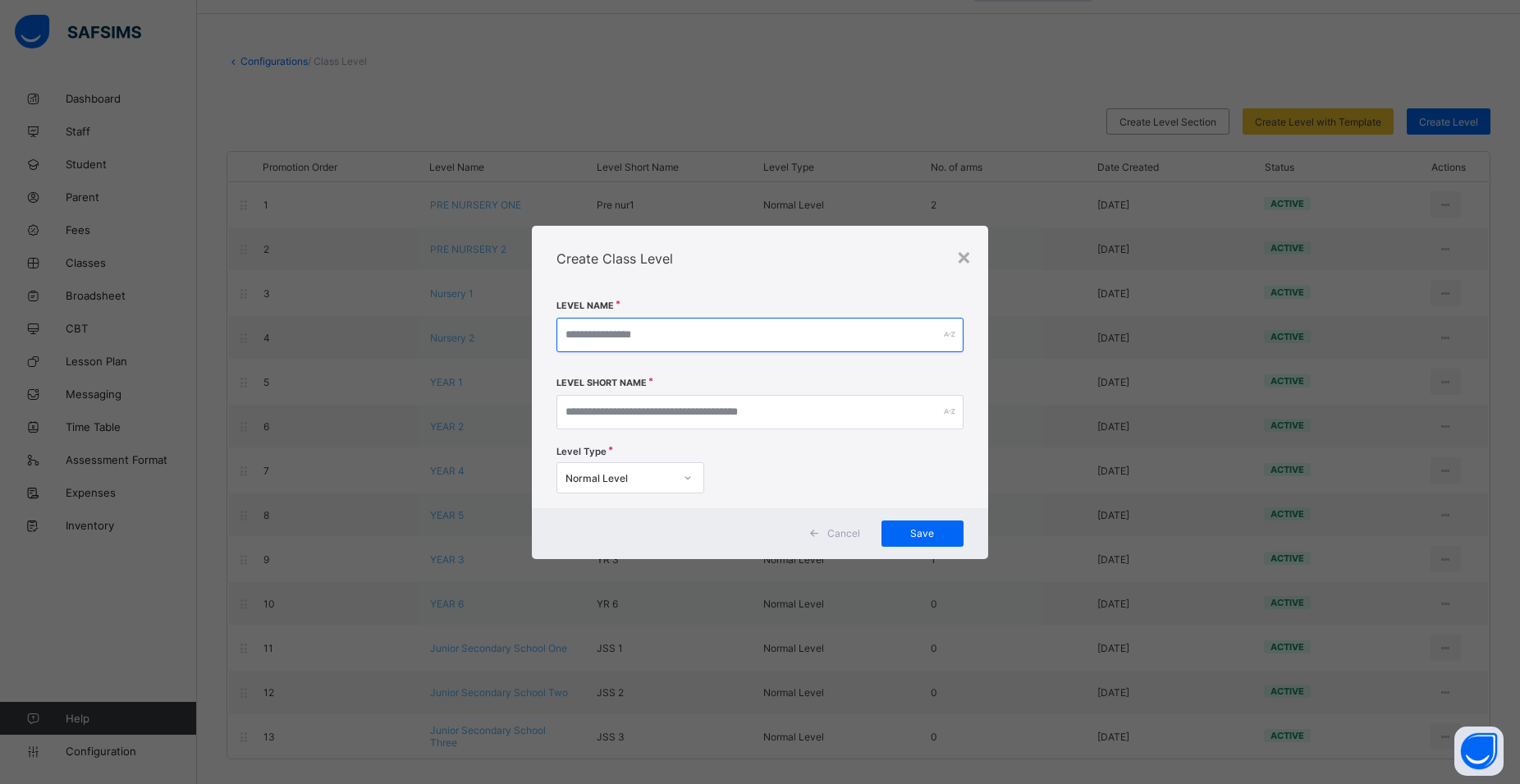
click at [700, 330] on input "text" at bounding box center [760, 335] width 407 height 34
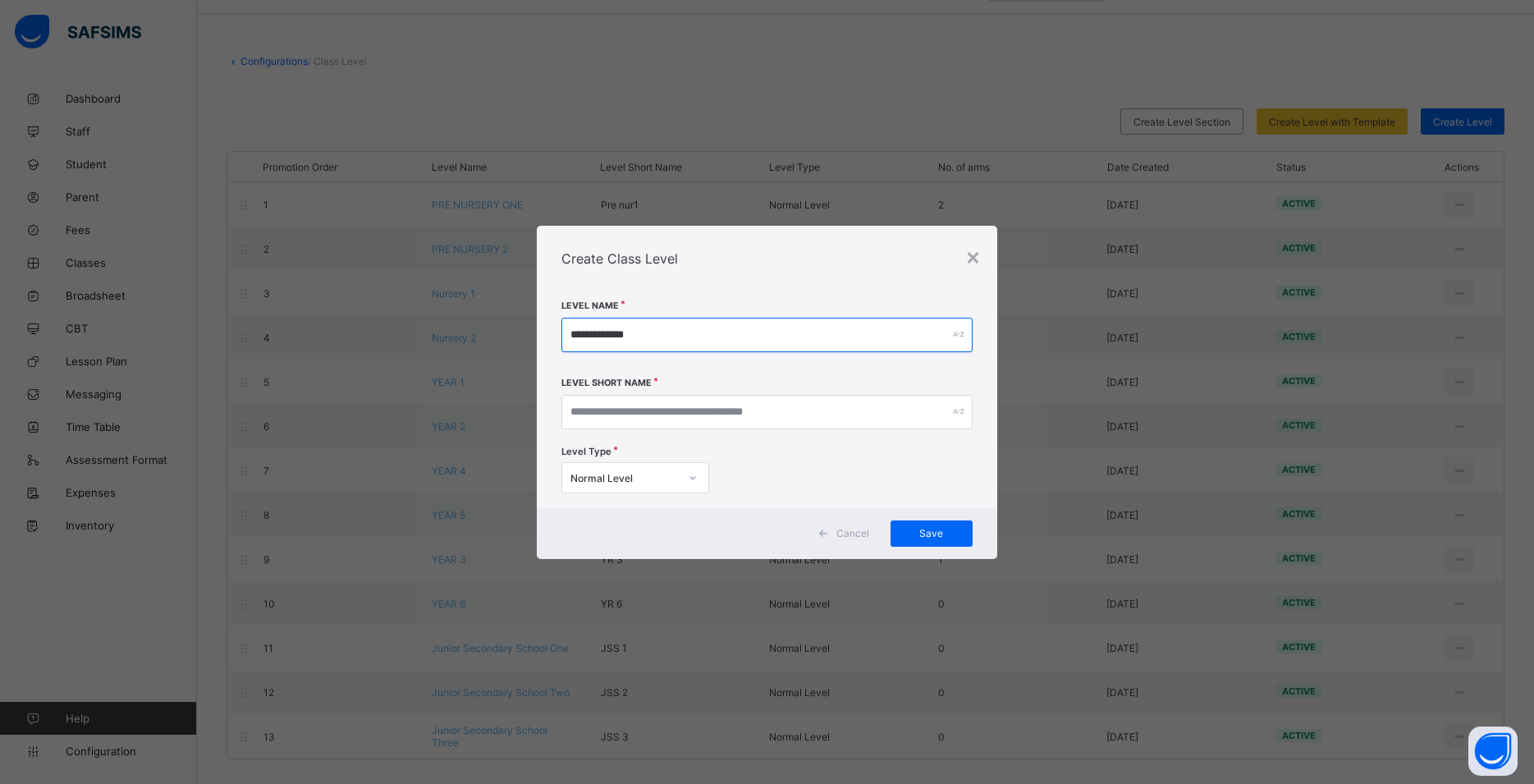
type input "**********"
click at [610, 409] on input "text" at bounding box center [767, 412] width 411 height 34
click at [641, 479] on div "Normal Level" at bounding box center [625, 477] width 108 height 12
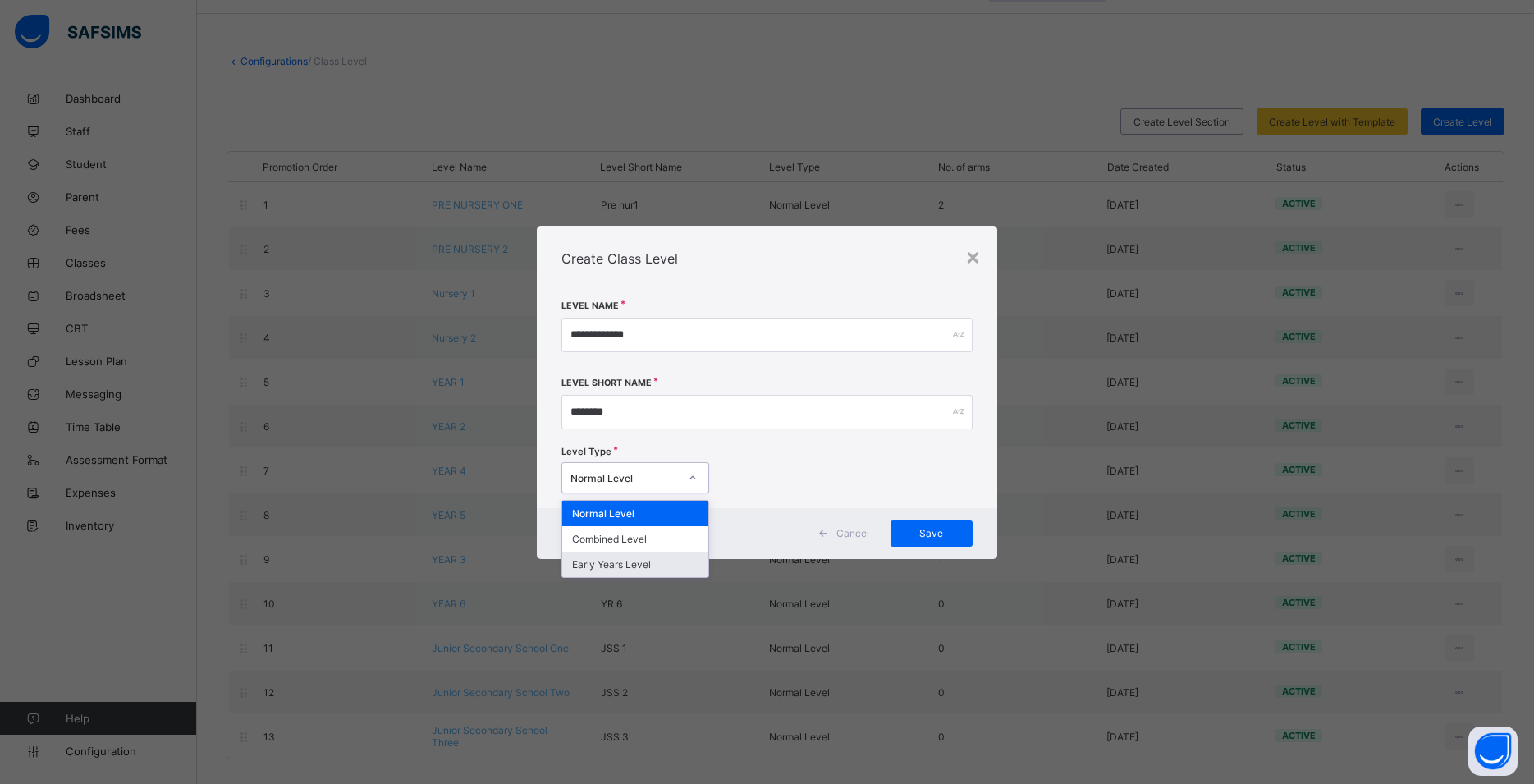
click at [655, 566] on div "Early Years Level" at bounding box center [636, 564] width 146 height 25
click at [707, 480] on div at bounding box center [693, 478] width 28 height 26
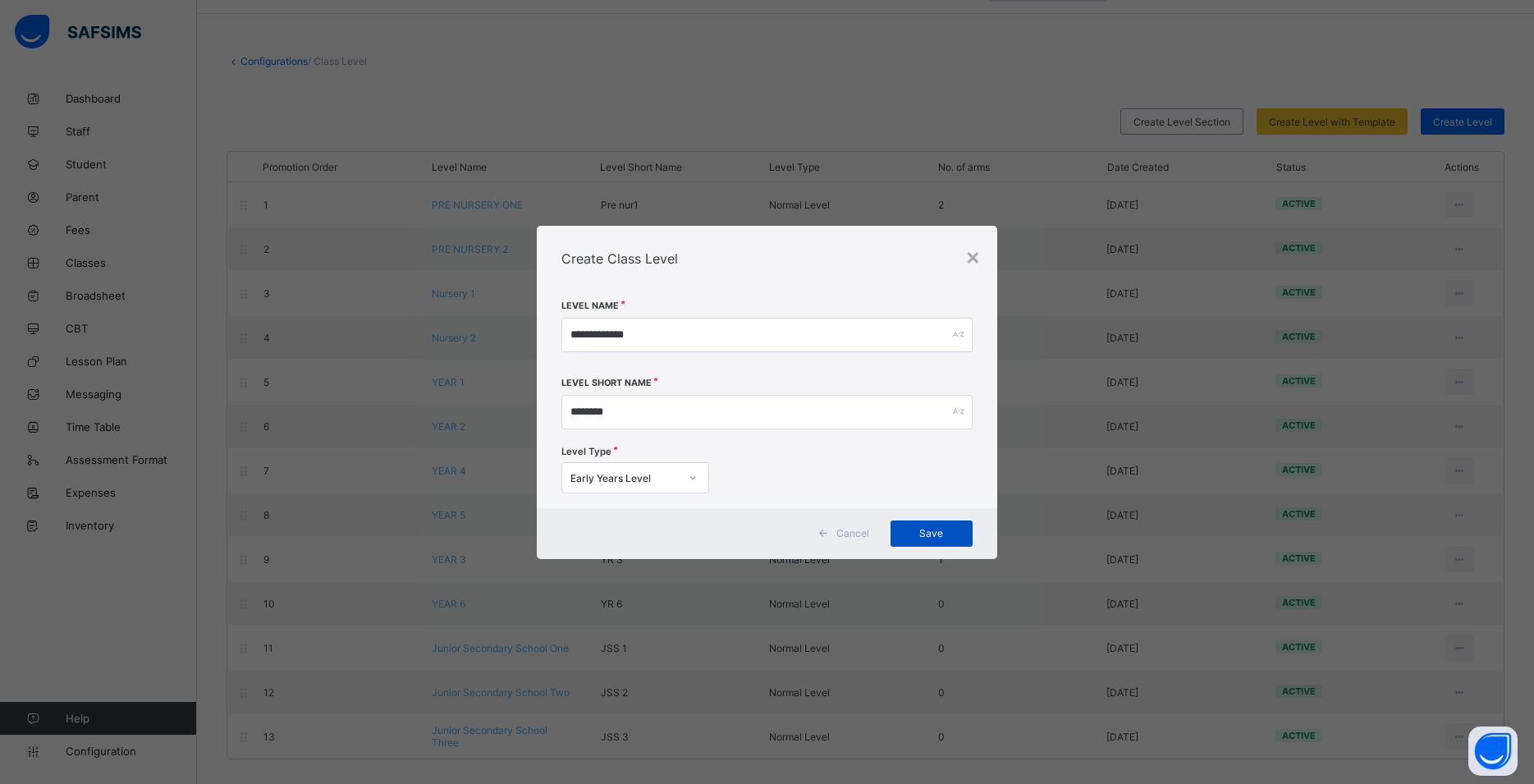
click at [921, 538] on span "Save" at bounding box center [932, 533] width 57 height 12
click at [678, 423] on input "********" at bounding box center [767, 412] width 411 height 34
type input "*"
type input "****"
click at [902, 538] on div "Save" at bounding box center [932, 534] width 82 height 26
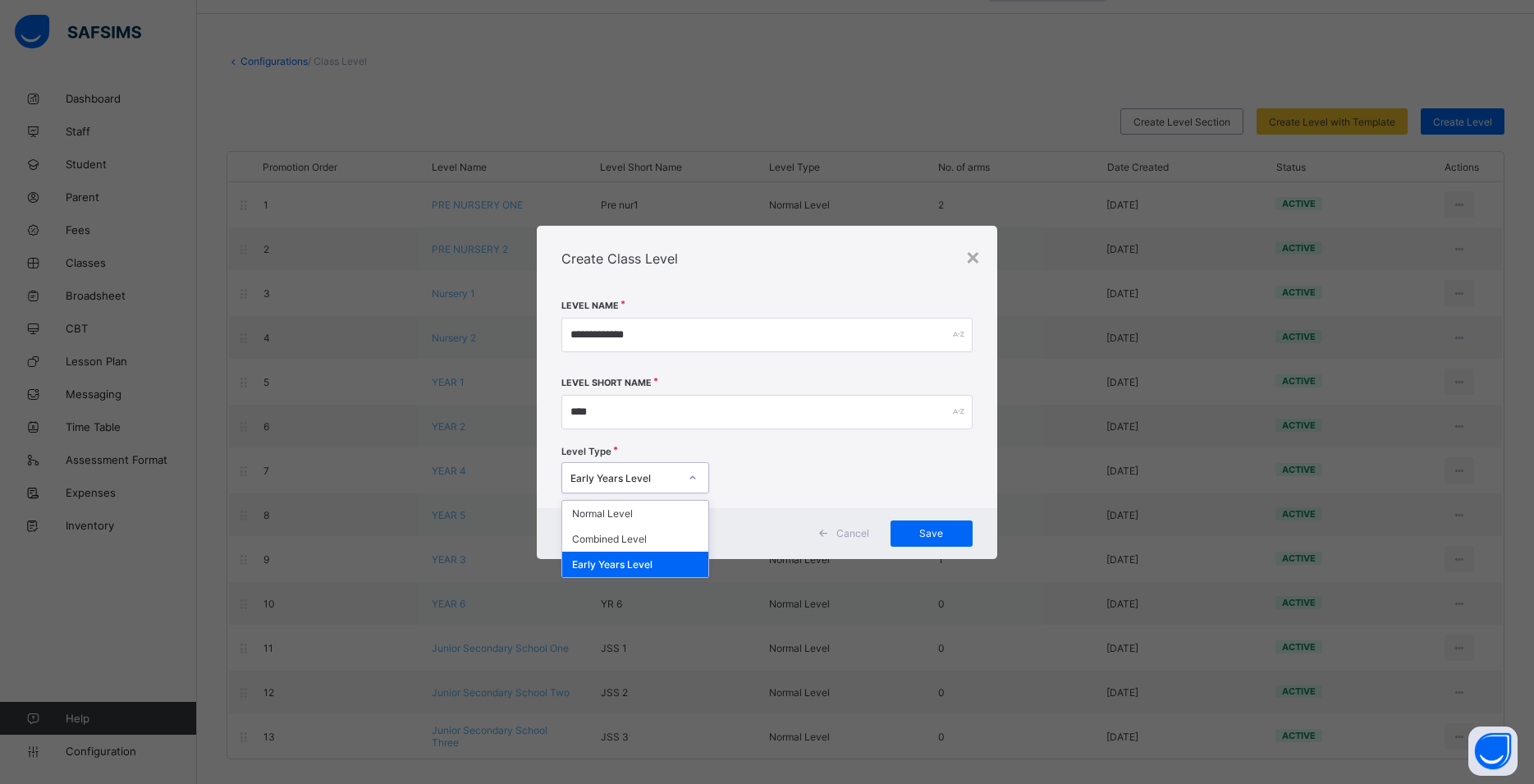
click at [671, 471] on div "Early Years Level" at bounding box center [620, 478] width 115 height 23
click at [673, 524] on div "Normal Level" at bounding box center [636, 513] width 146 height 25
click at [952, 519] on div "Cancel Save" at bounding box center [767, 534] width 461 height 51
click at [952, 530] on span "Save" at bounding box center [932, 533] width 57 height 12
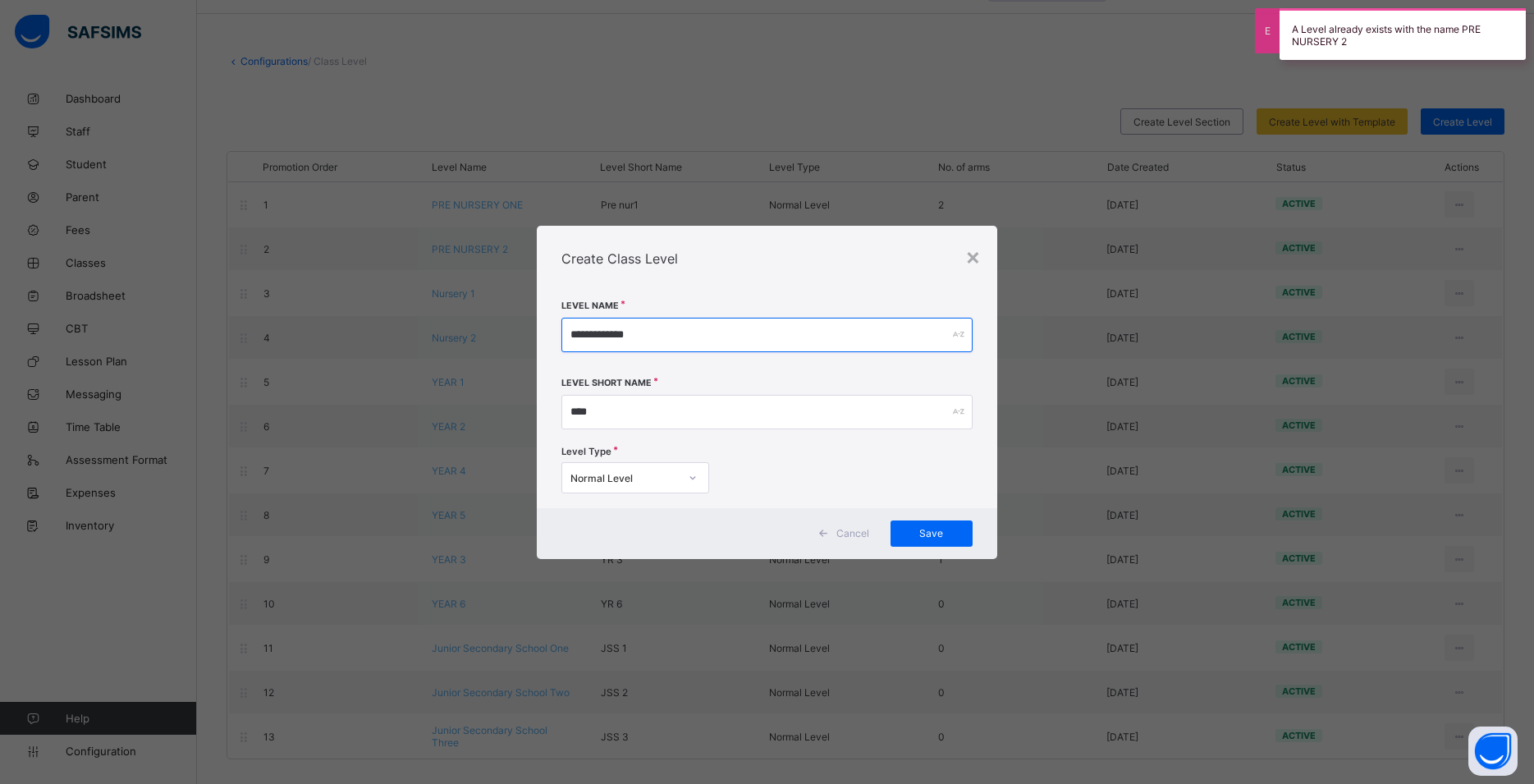
click at [645, 337] on input "**********" at bounding box center [767, 335] width 411 height 34
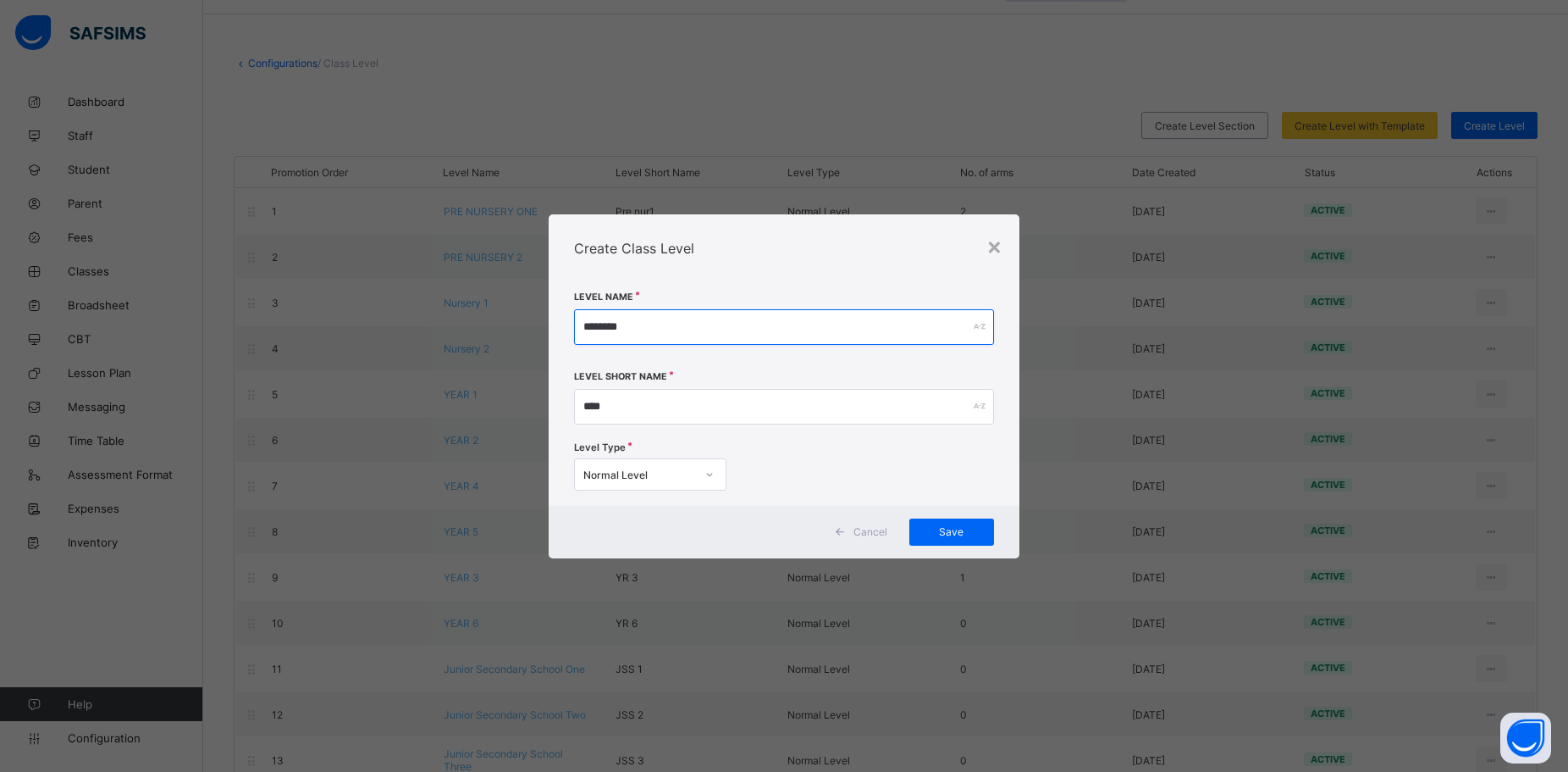
click at [645, 345] on input "********" at bounding box center [784, 327] width 420 height 36
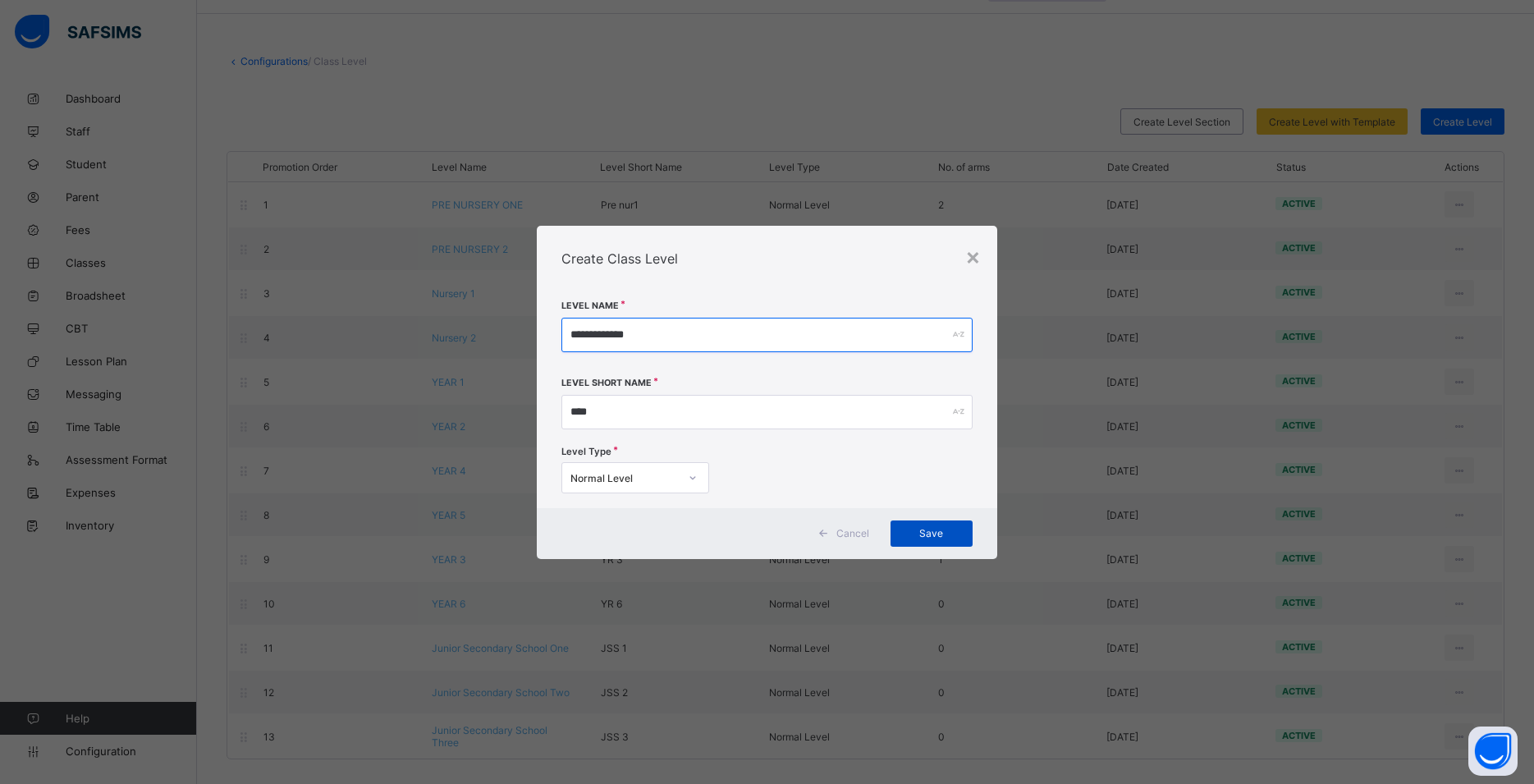
type input "**********"
click at [935, 536] on span "Save" at bounding box center [932, 533] width 57 height 12
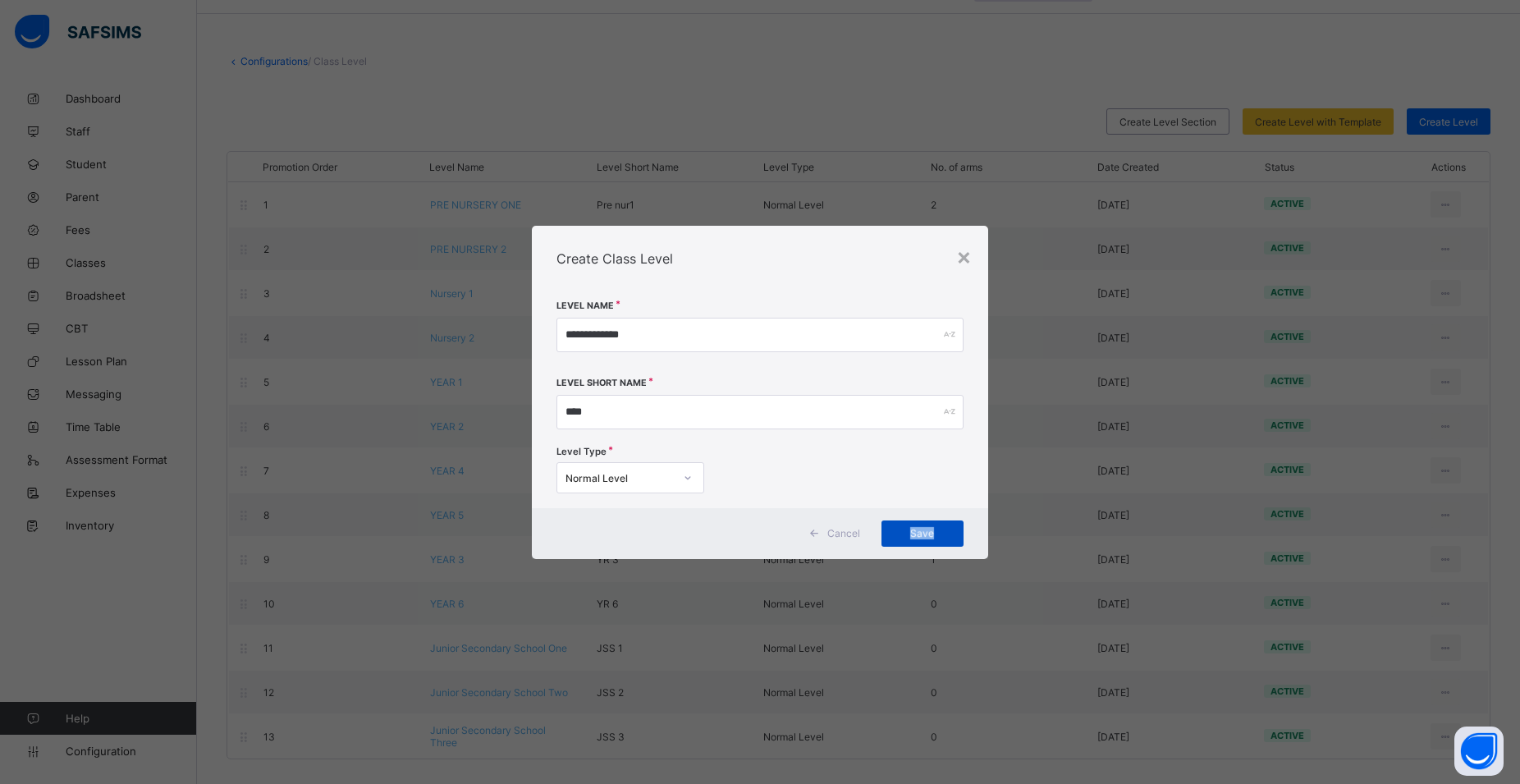
click at [935, 536] on span "Save" at bounding box center [923, 533] width 57 height 12
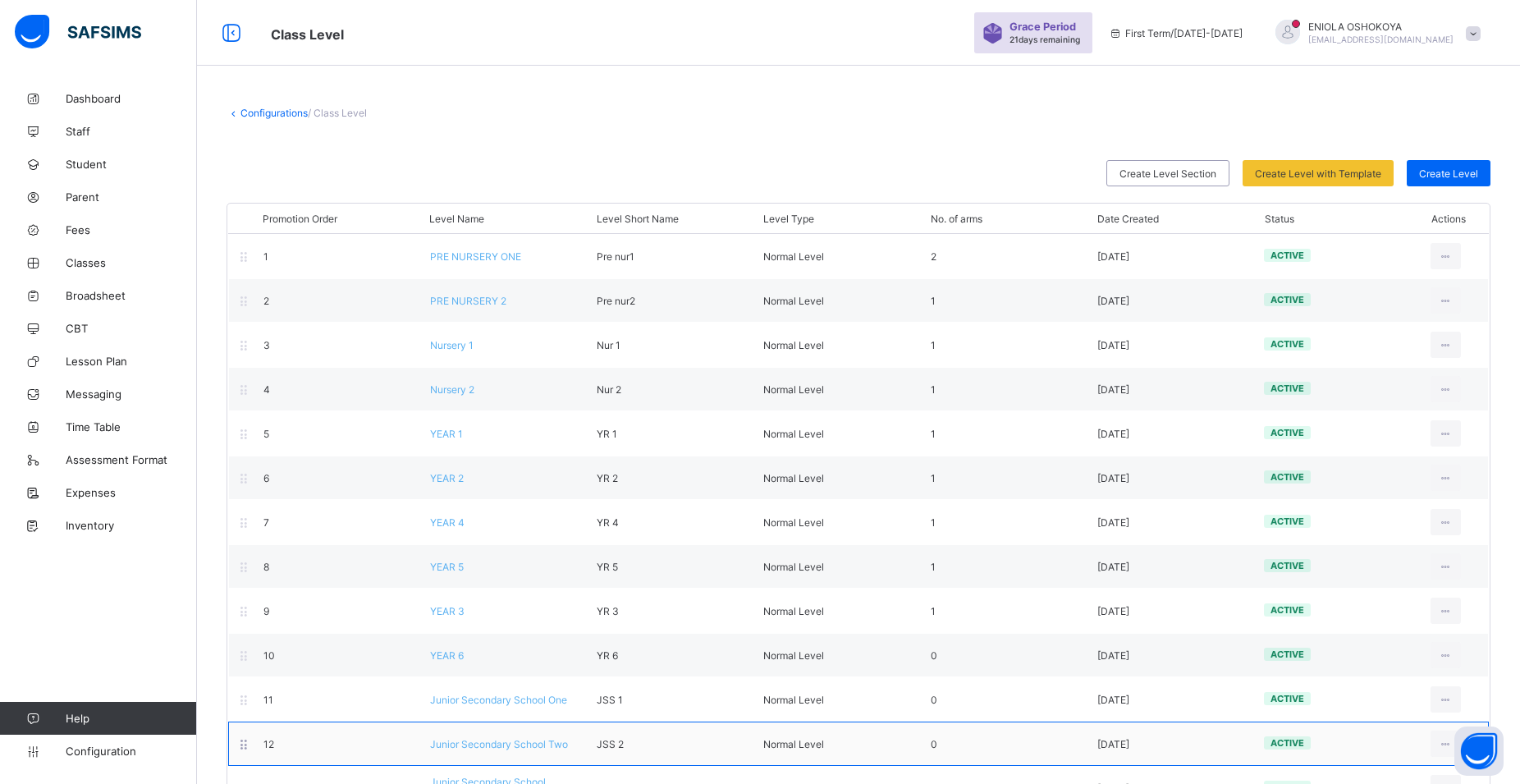
scroll to position [96, 0]
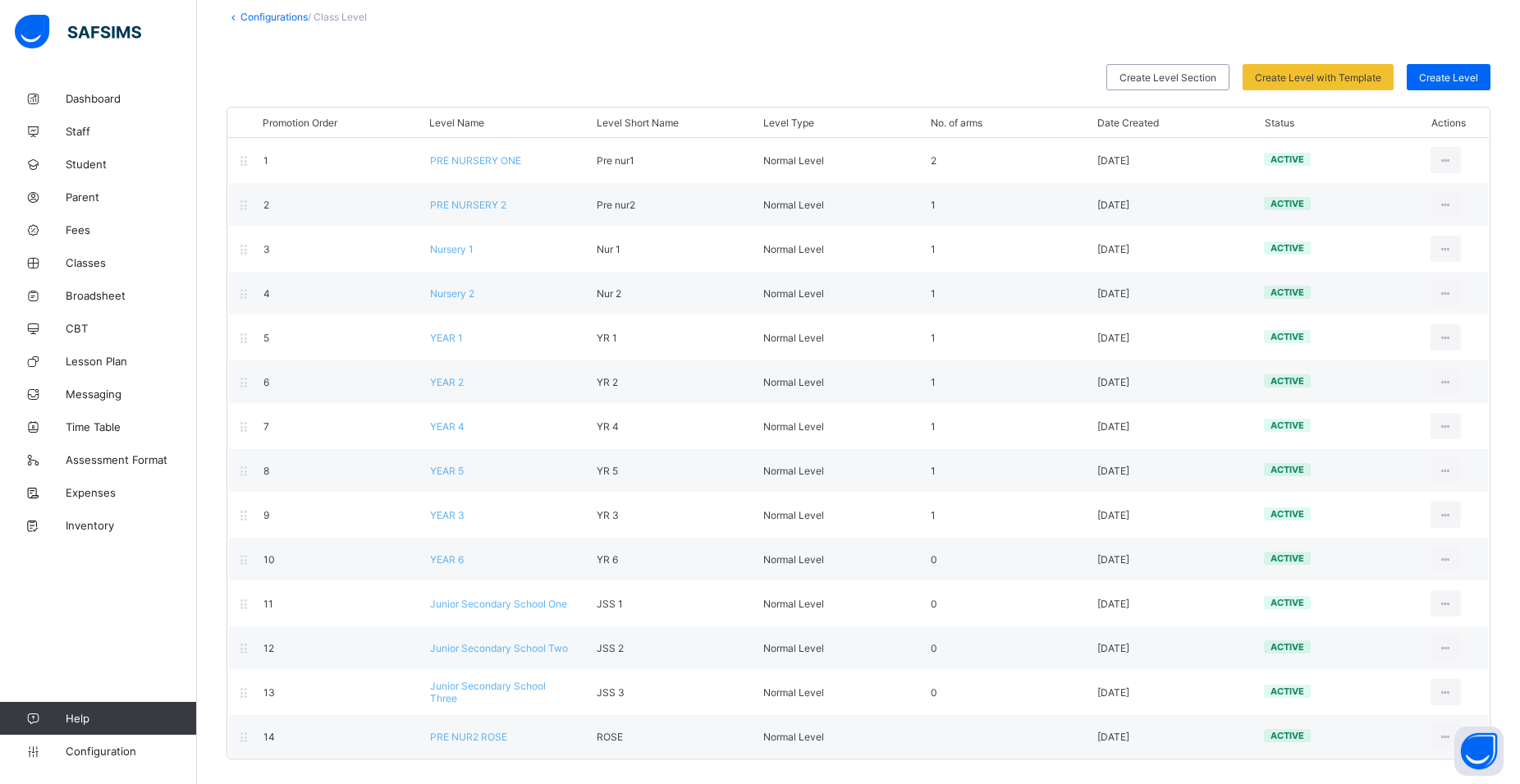
click at [923, 48] on span at bounding box center [858, 52] width 1264 height 25
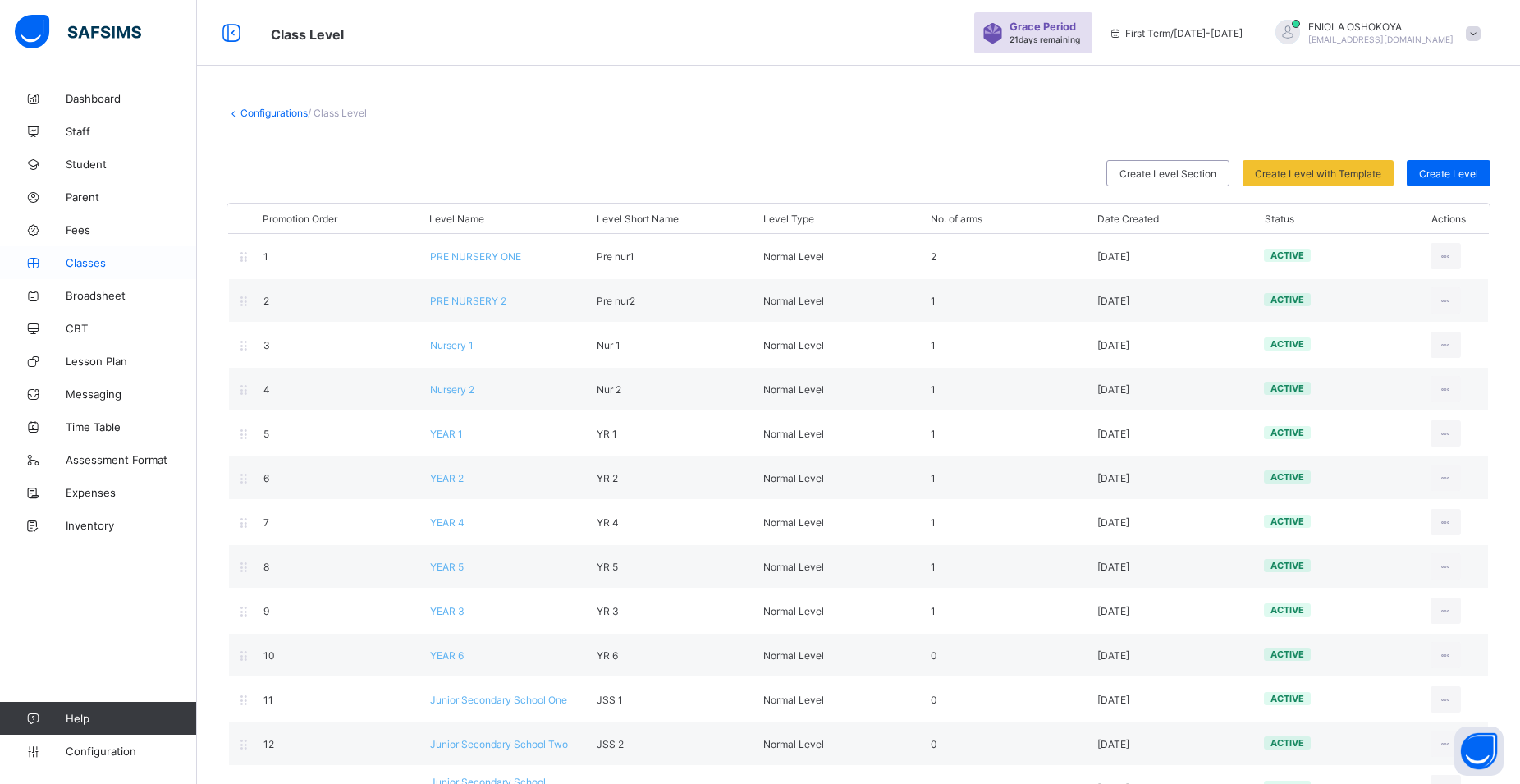
click at [100, 265] on span "Classes" at bounding box center [131, 263] width 131 height 13
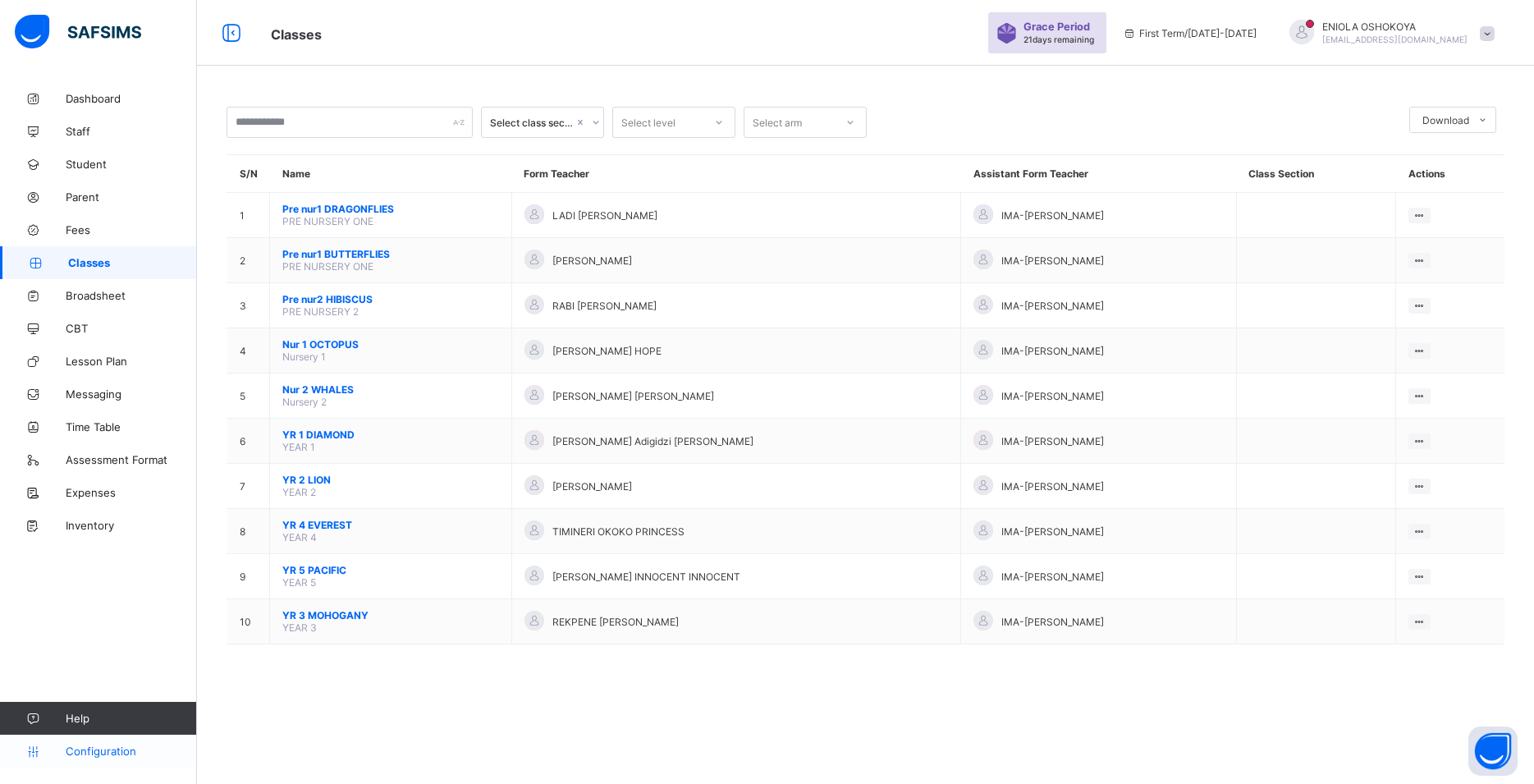
click at [101, 751] on span "Configuration" at bounding box center [131, 751] width 131 height 13
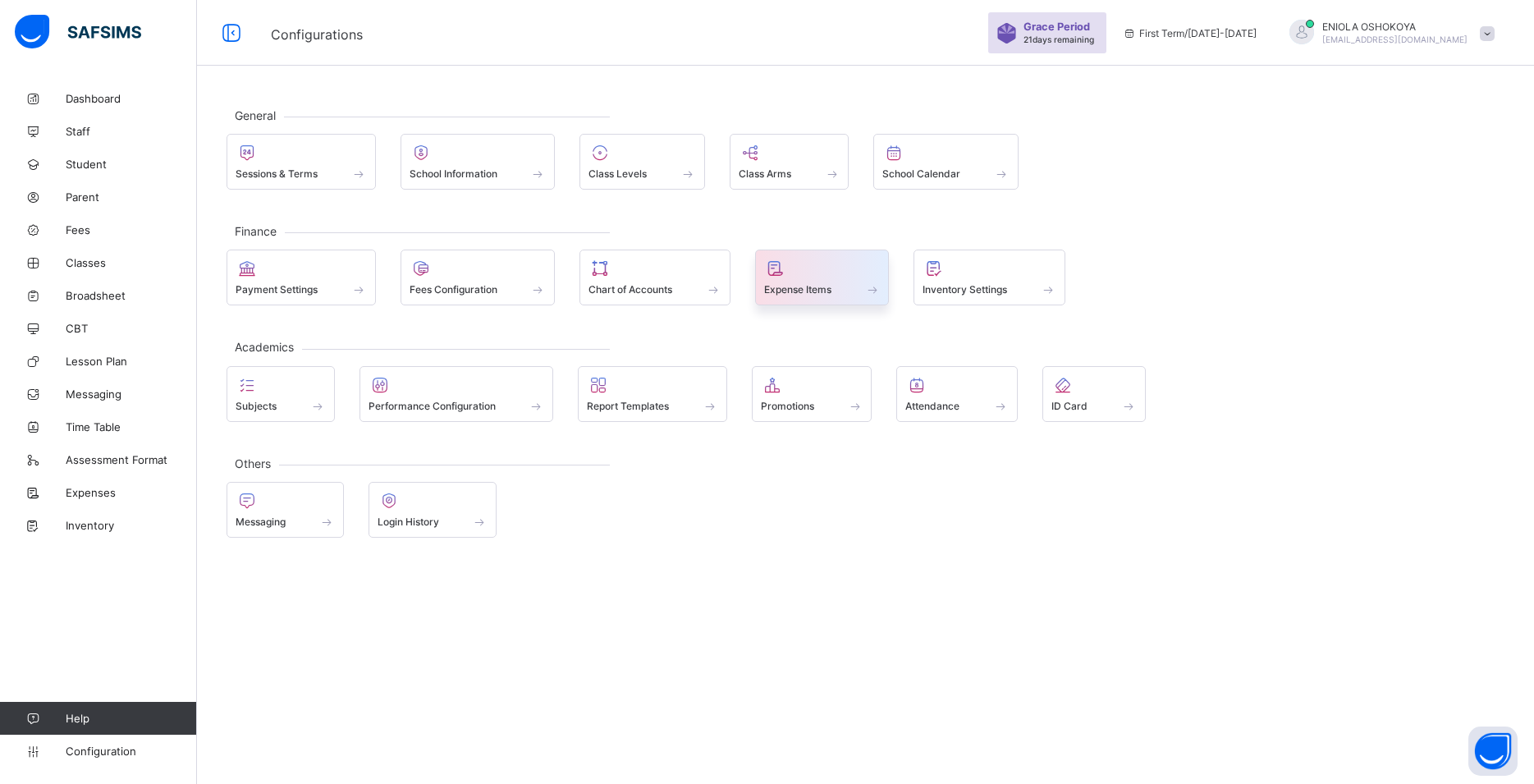
click at [811, 287] on span "Expense Items" at bounding box center [798, 289] width 67 height 12
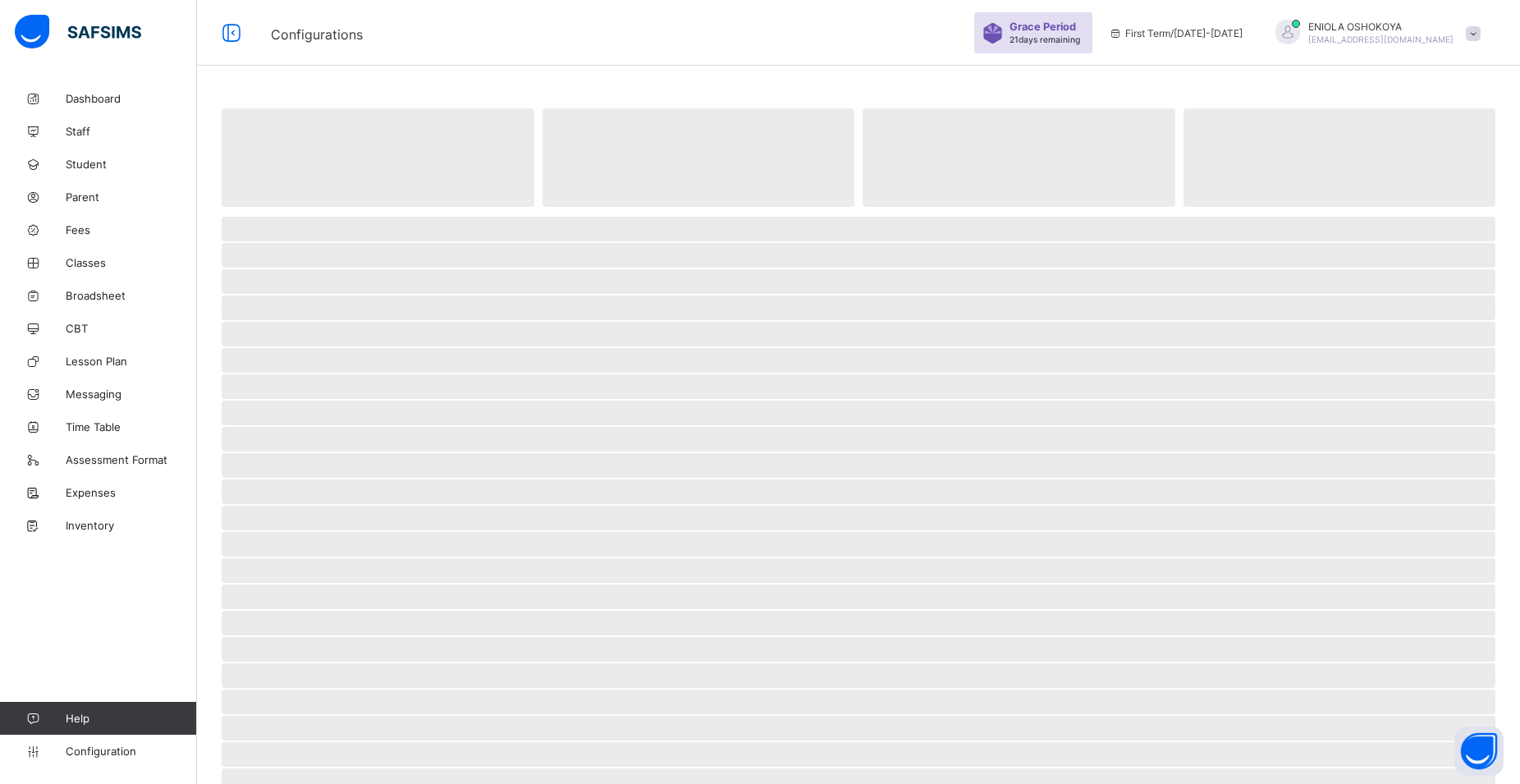
click at [811, 287] on span "‌" at bounding box center [858, 282] width 1274 height 25
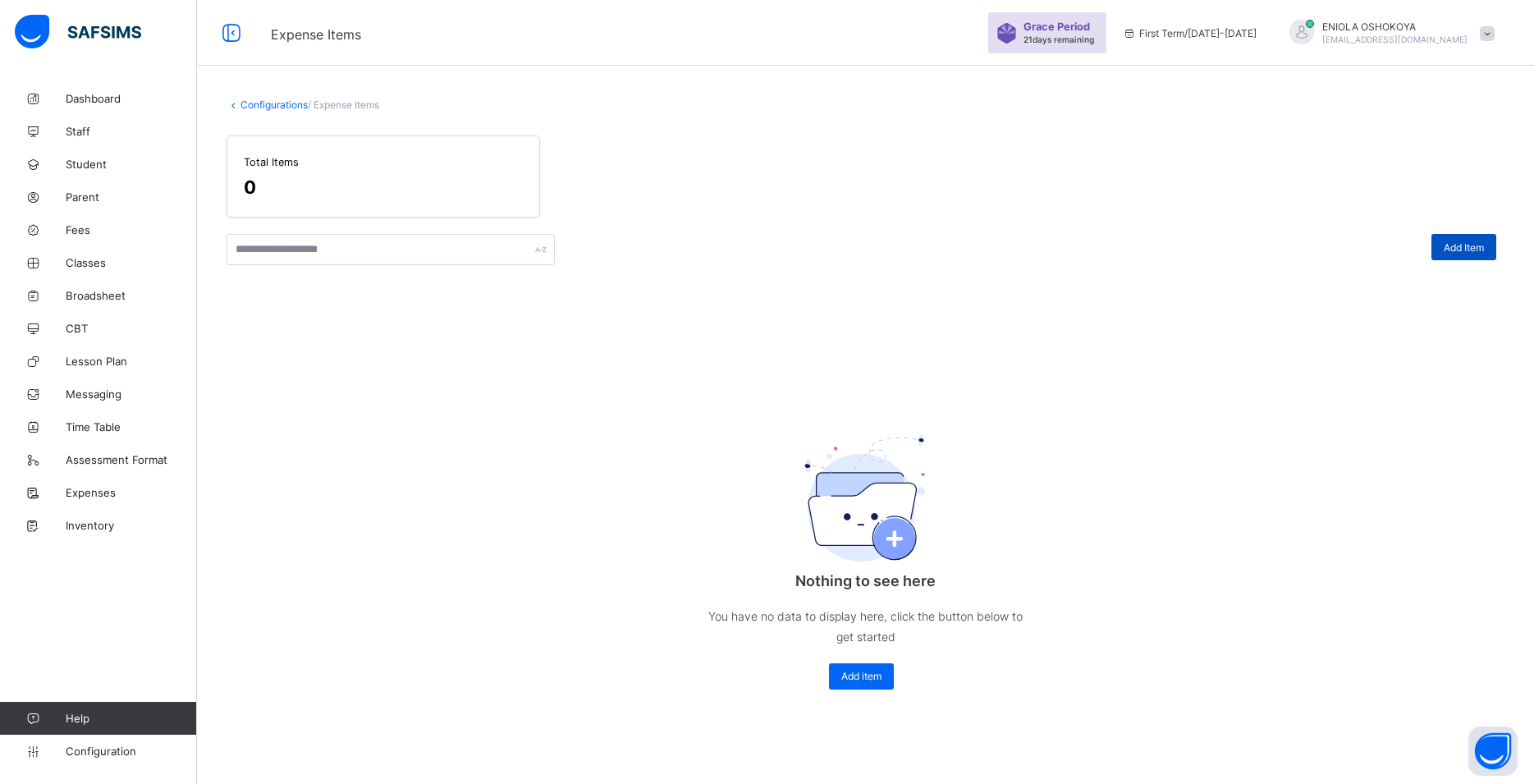
click at [1454, 246] on span "Add Item" at bounding box center [1463, 247] width 40 height 12
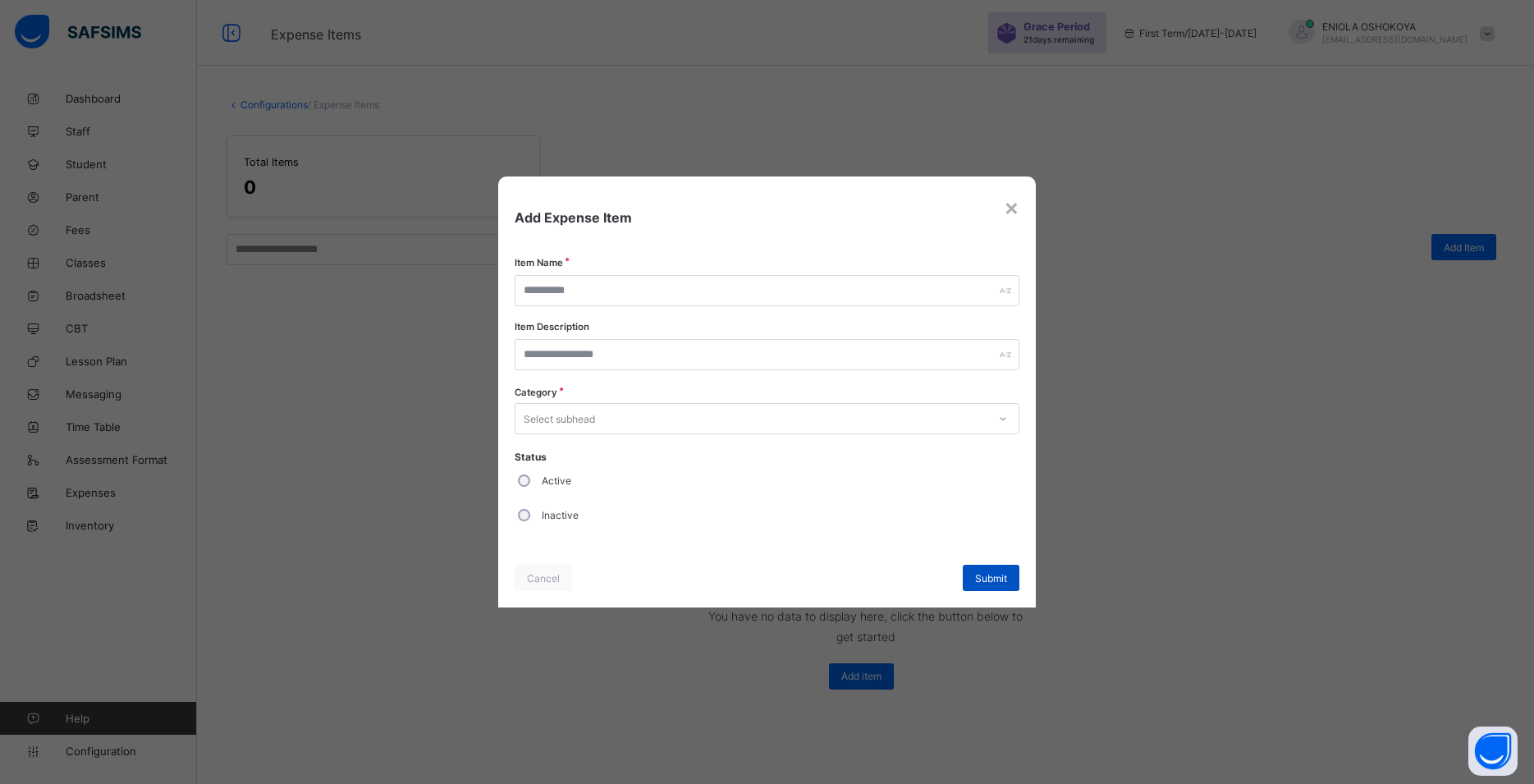
click at [996, 575] on span "Submit" at bounding box center [991, 578] width 32 height 12
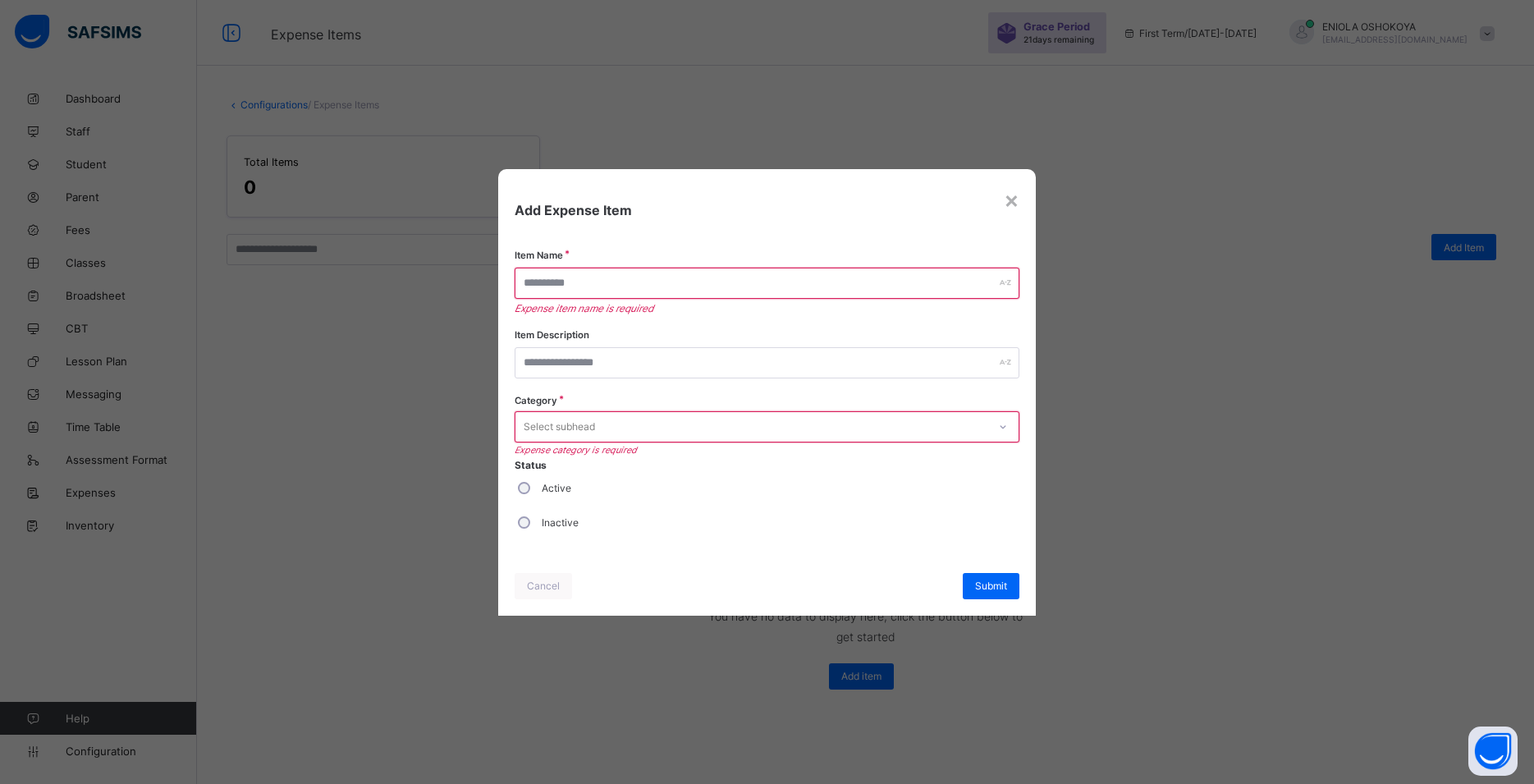
drag, startPoint x: 1003, startPoint y: 203, endPoint x: 983, endPoint y: 162, distance: 45.6
click at [1001, 203] on span "Add Expense Item" at bounding box center [767, 210] width 504 height 16
click at [1013, 209] on div "×" at bounding box center [1012, 199] width 16 height 28
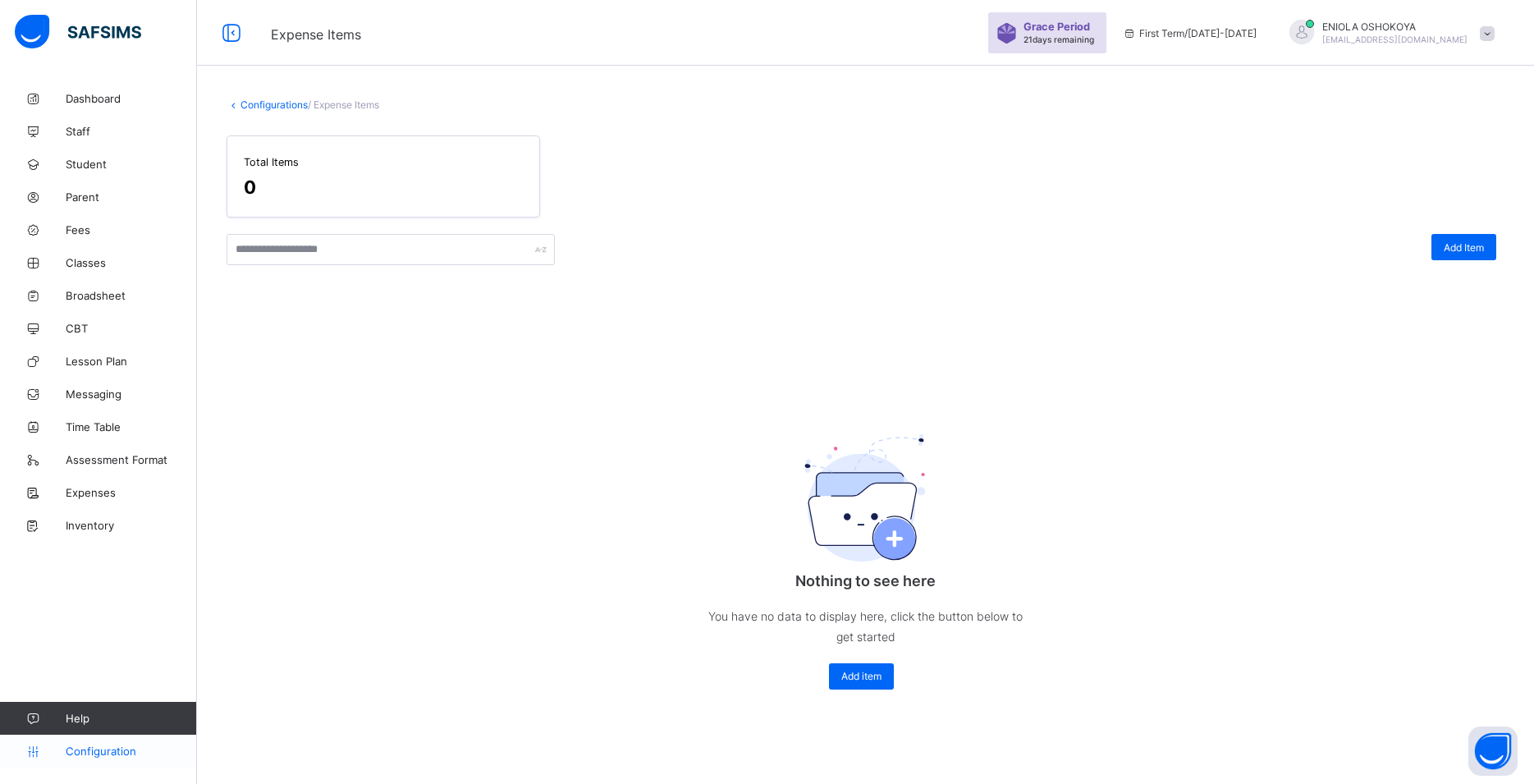
click at [94, 752] on span "Configuration" at bounding box center [131, 751] width 131 height 13
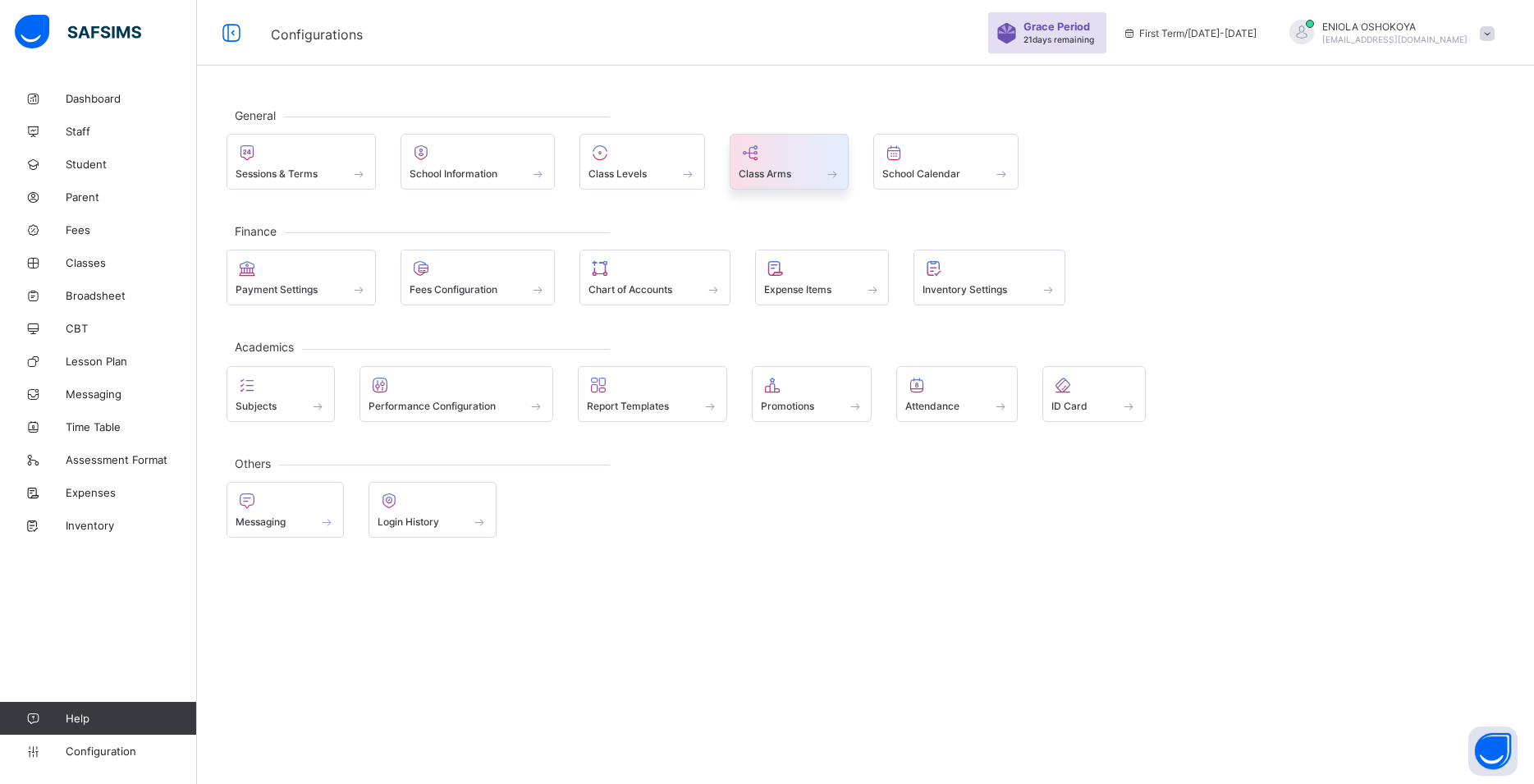
click at [788, 163] on div at bounding box center [790, 153] width 102 height 20
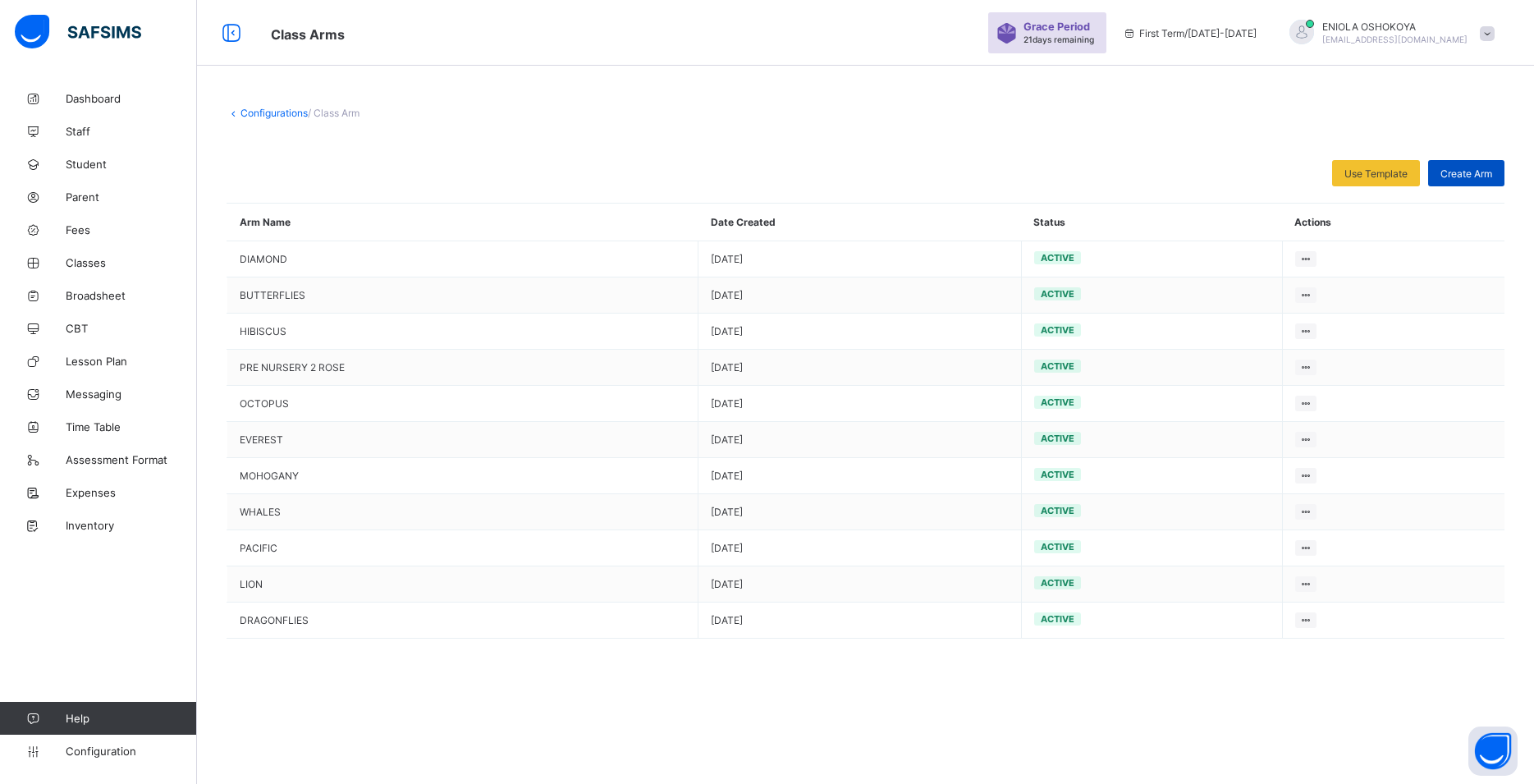
click at [1490, 164] on div "Create Arm" at bounding box center [1466, 173] width 76 height 26
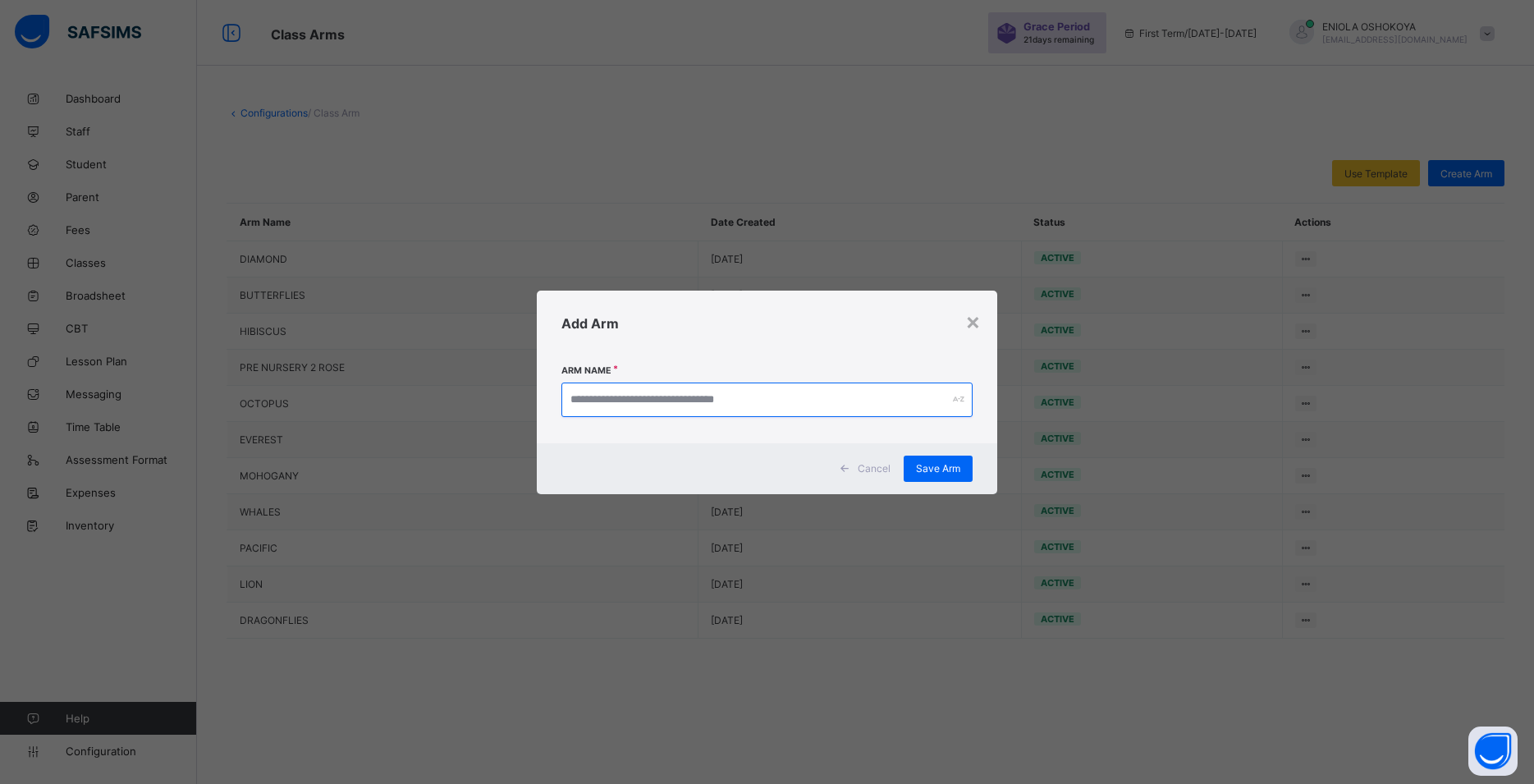
click at [819, 393] on input "text" at bounding box center [767, 400] width 411 height 34
type input "*"
type input "****"
click at [941, 470] on span "Save Arm" at bounding box center [939, 468] width 44 height 12
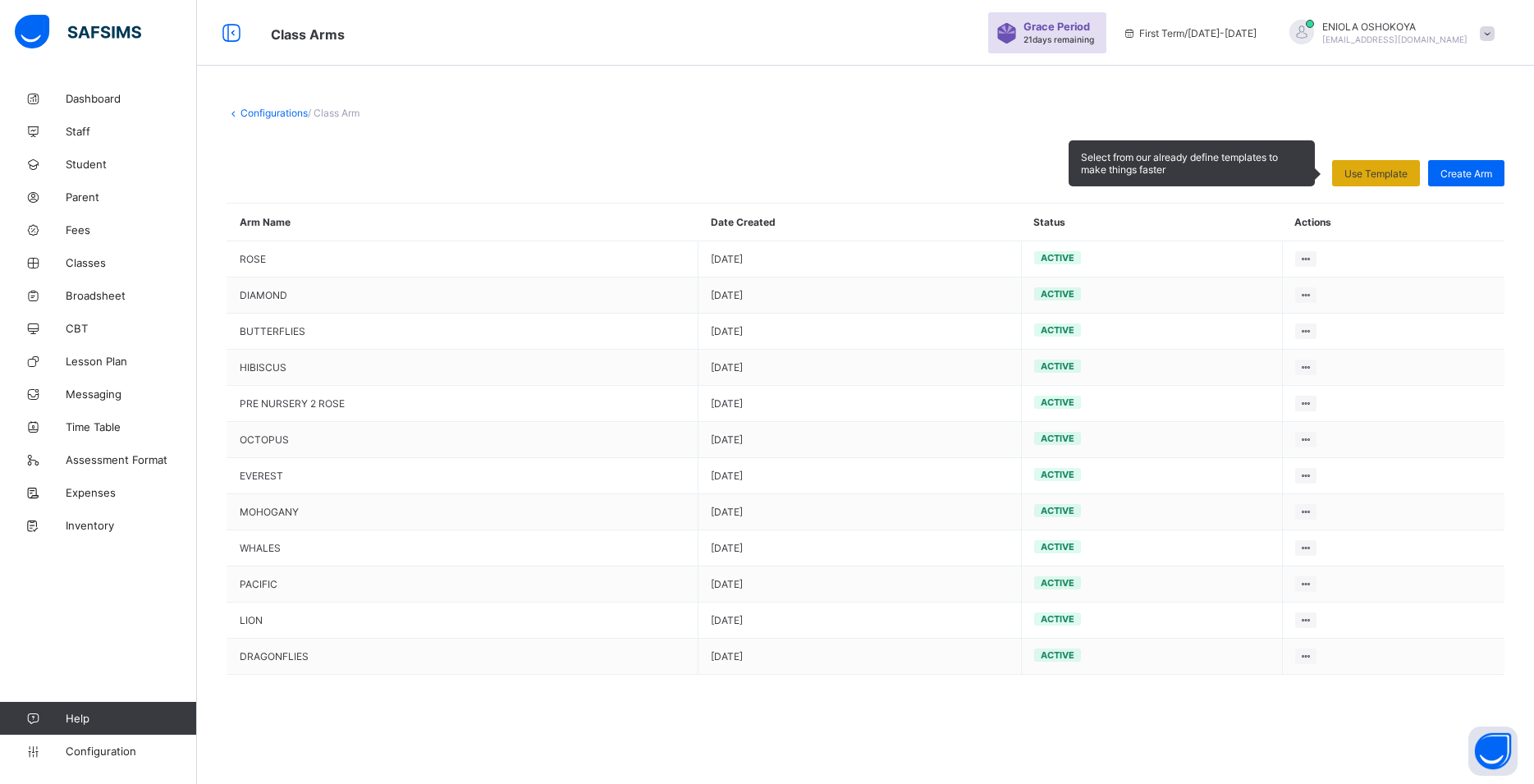
click at [1386, 163] on div "Use Template" at bounding box center [1376, 173] width 88 height 26
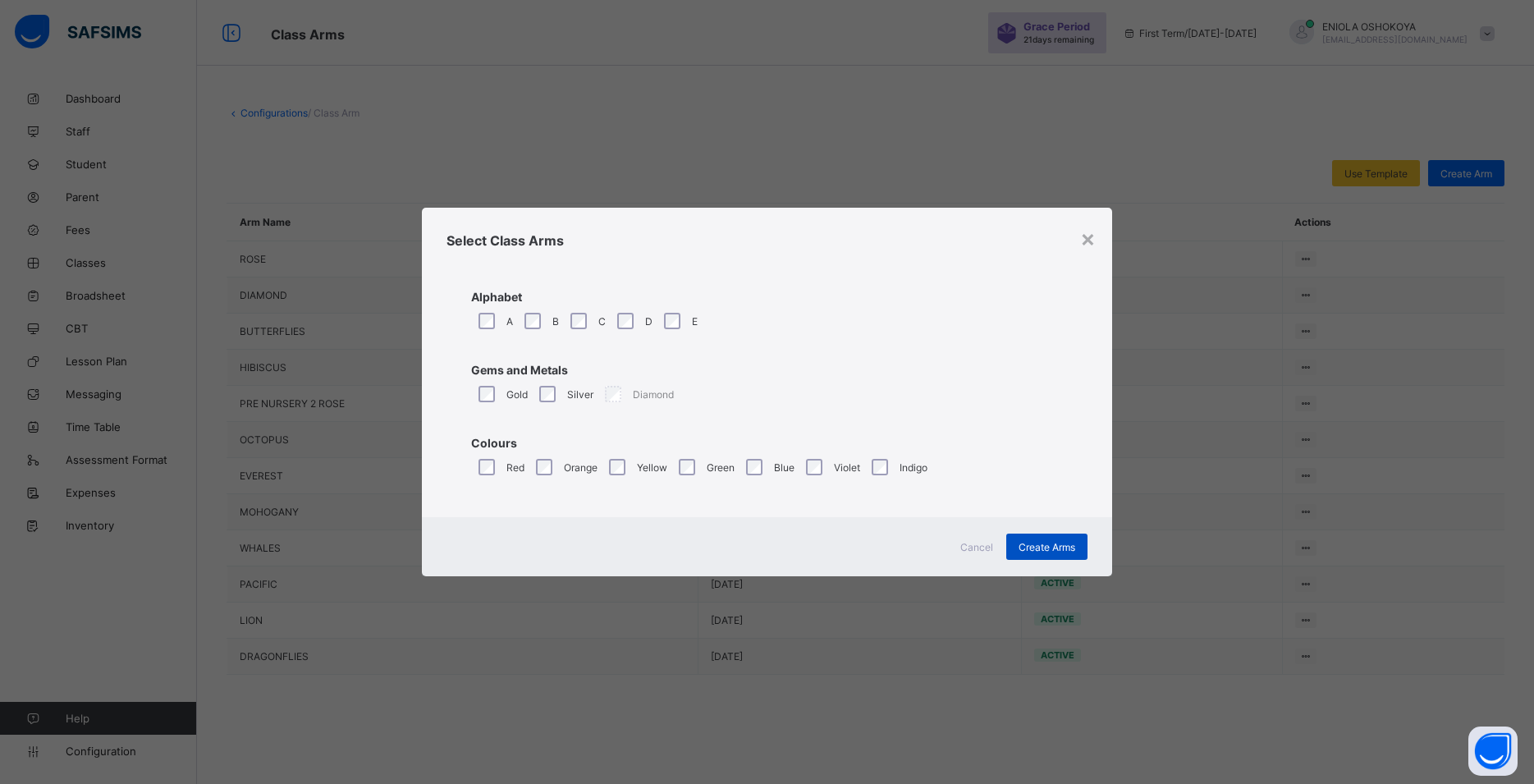
click at [1035, 543] on span "Create Arms" at bounding box center [1047, 547] width 57 height 12
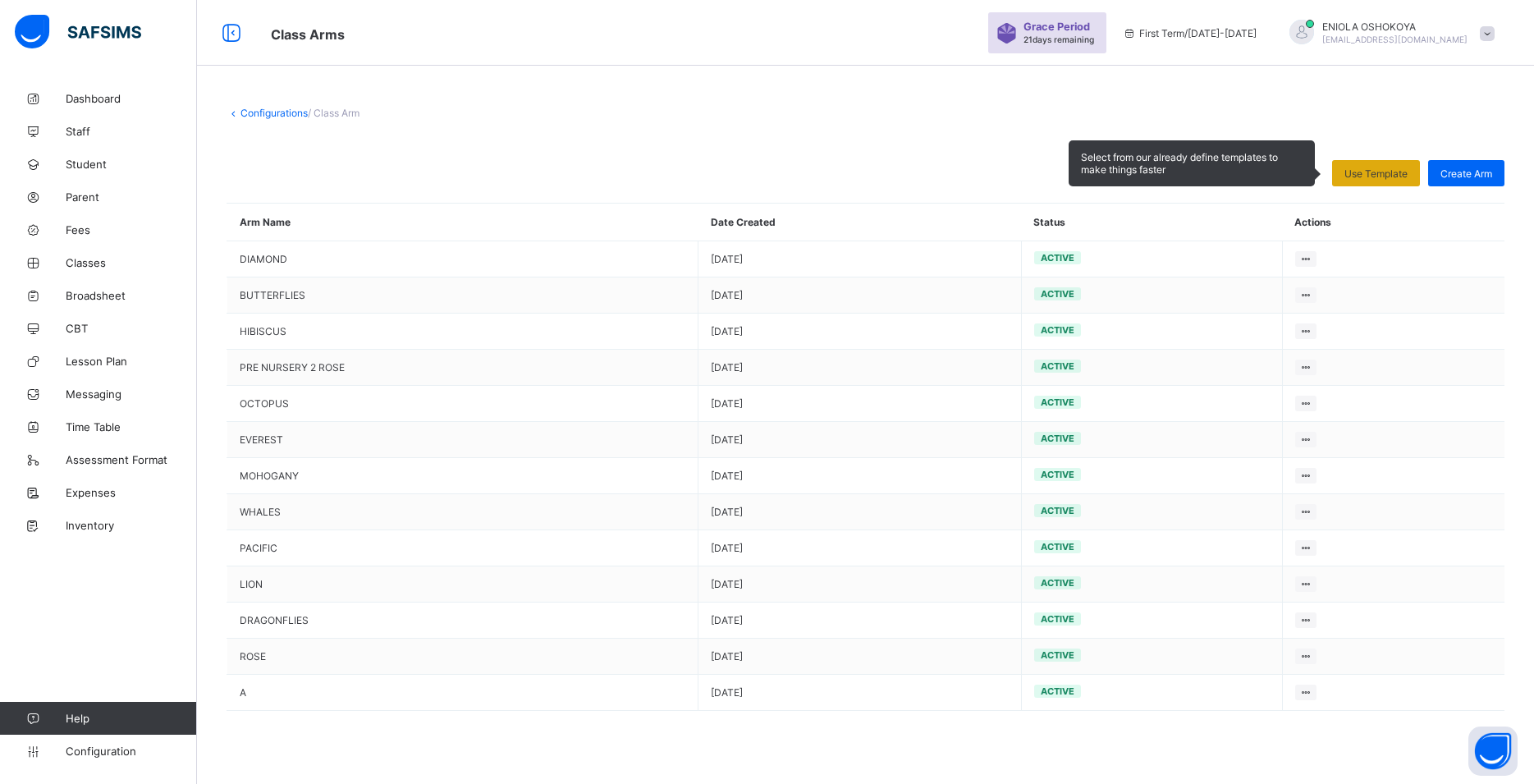
drag, startPoint x: 1365, startPoint y: 175, endPoint x: 1364, endPoint y: 184, distance: 9.1
click at [1364, 184] on div "Use Template" at bounding box center [1376, 173] width 88 height 26
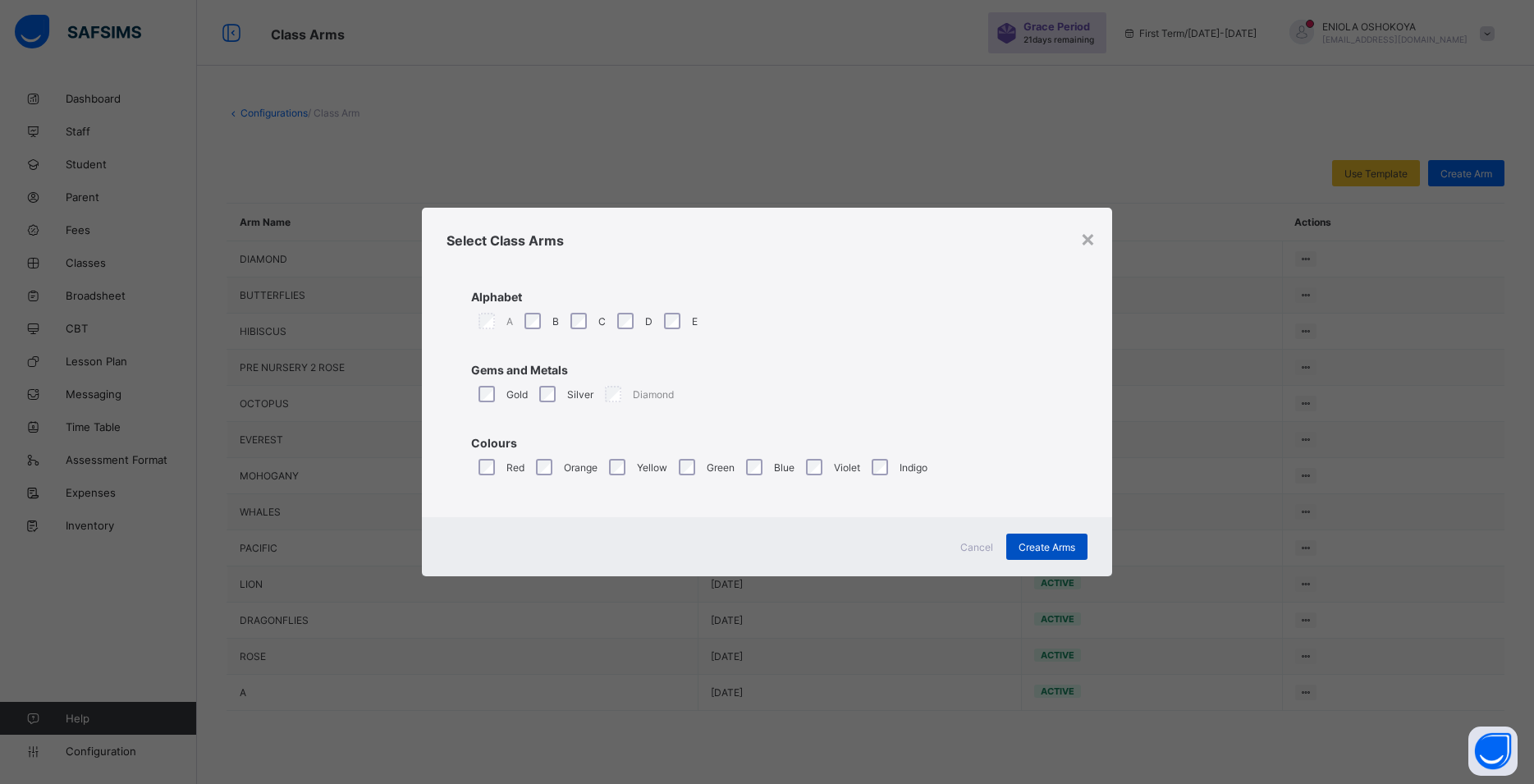
click at [1009, 542] on div "Create Arms" at bounding box center [1047, 547] width 81 height 26
click at [961, 551] on span "Cancel" at bounding box center [977, 547] width 33 height 12
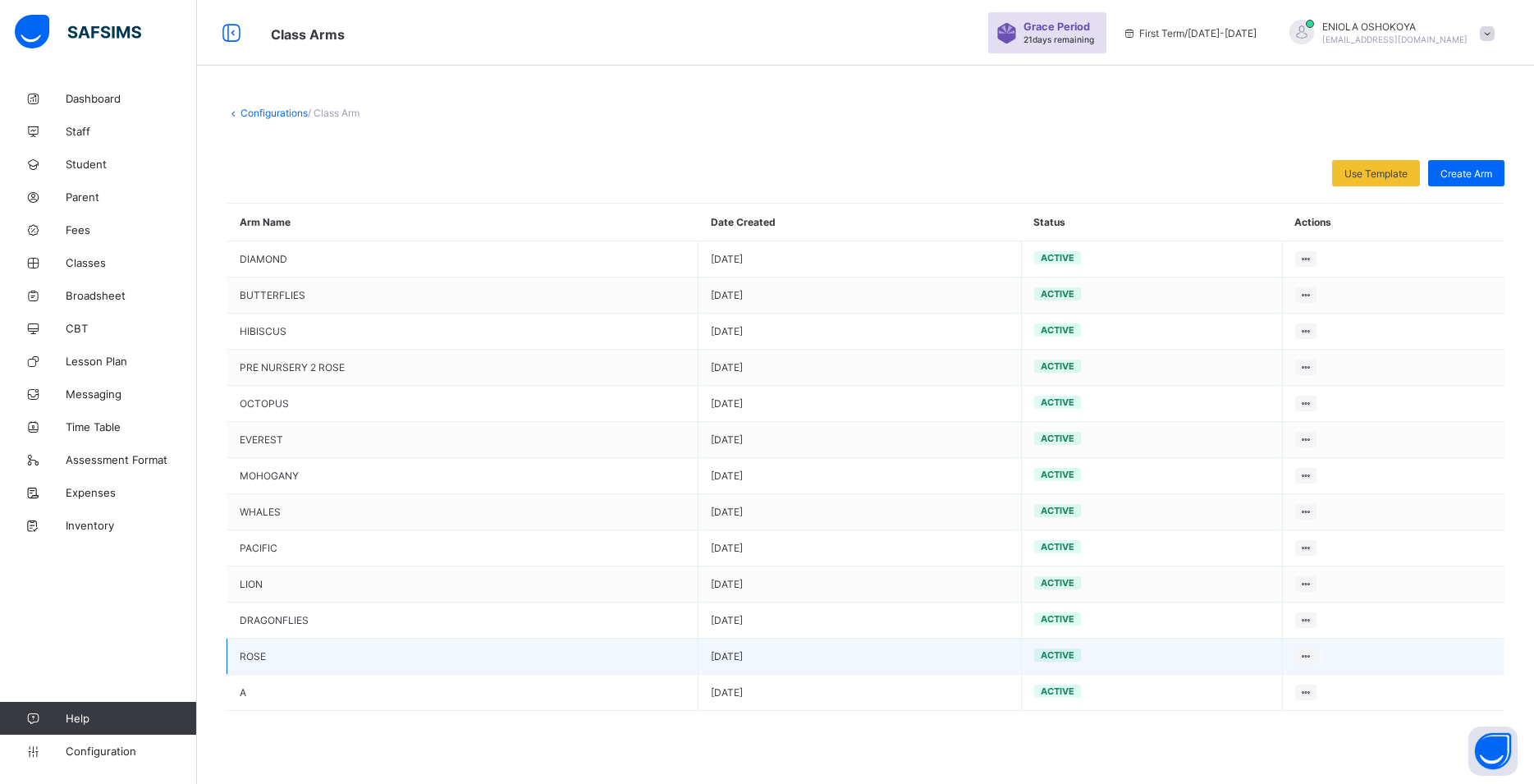
click at [304, 659] on td "ROSE" at bounding box center [463, 657] width 471 height 36
click at [82, 265] on span "Classes" at bounding box center [131, 263] width 131 height 13
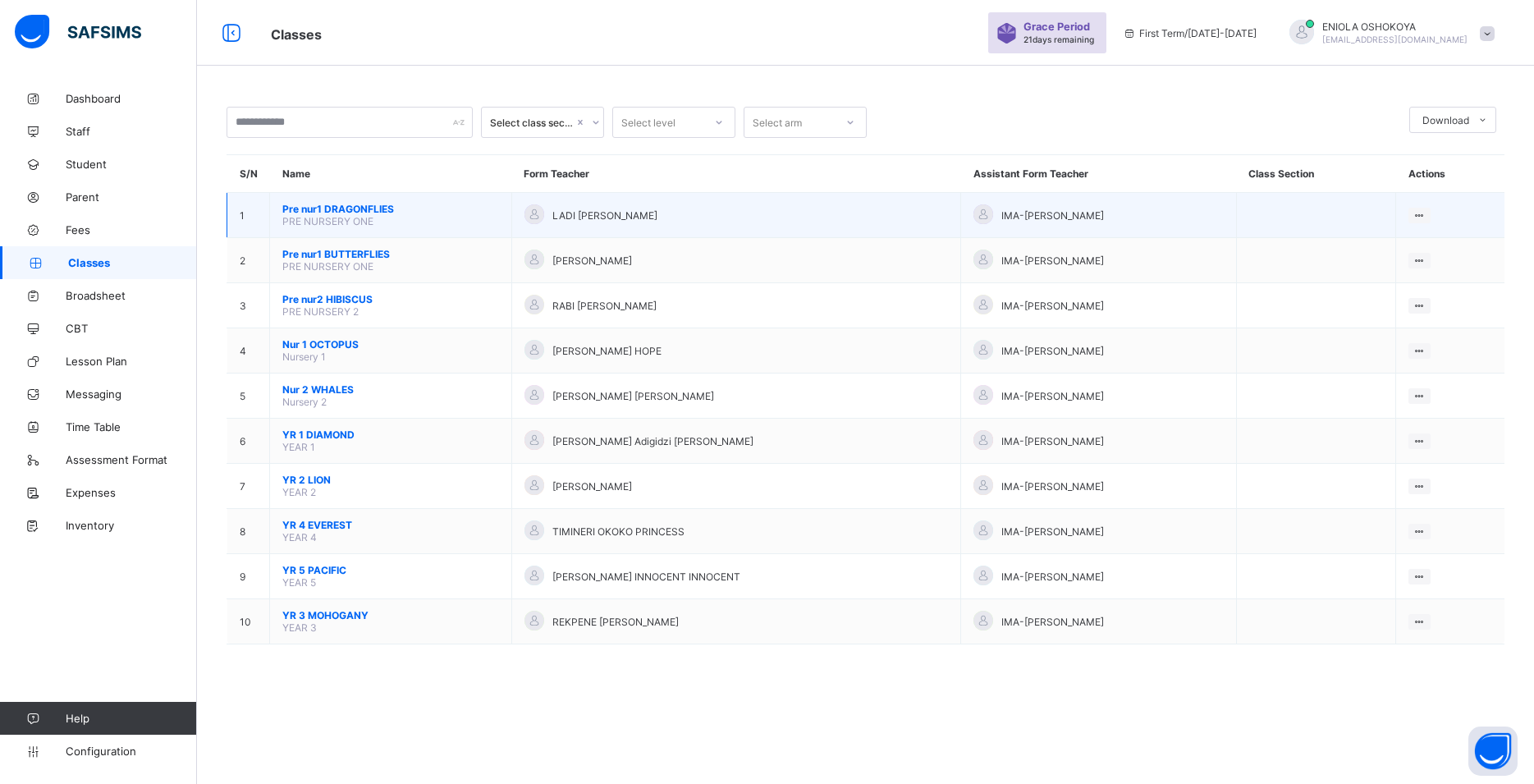
click at [412, 215] on span "Pre nur1 DRAGONFLIES" at bounding box center [391, 209] width 217 height 12
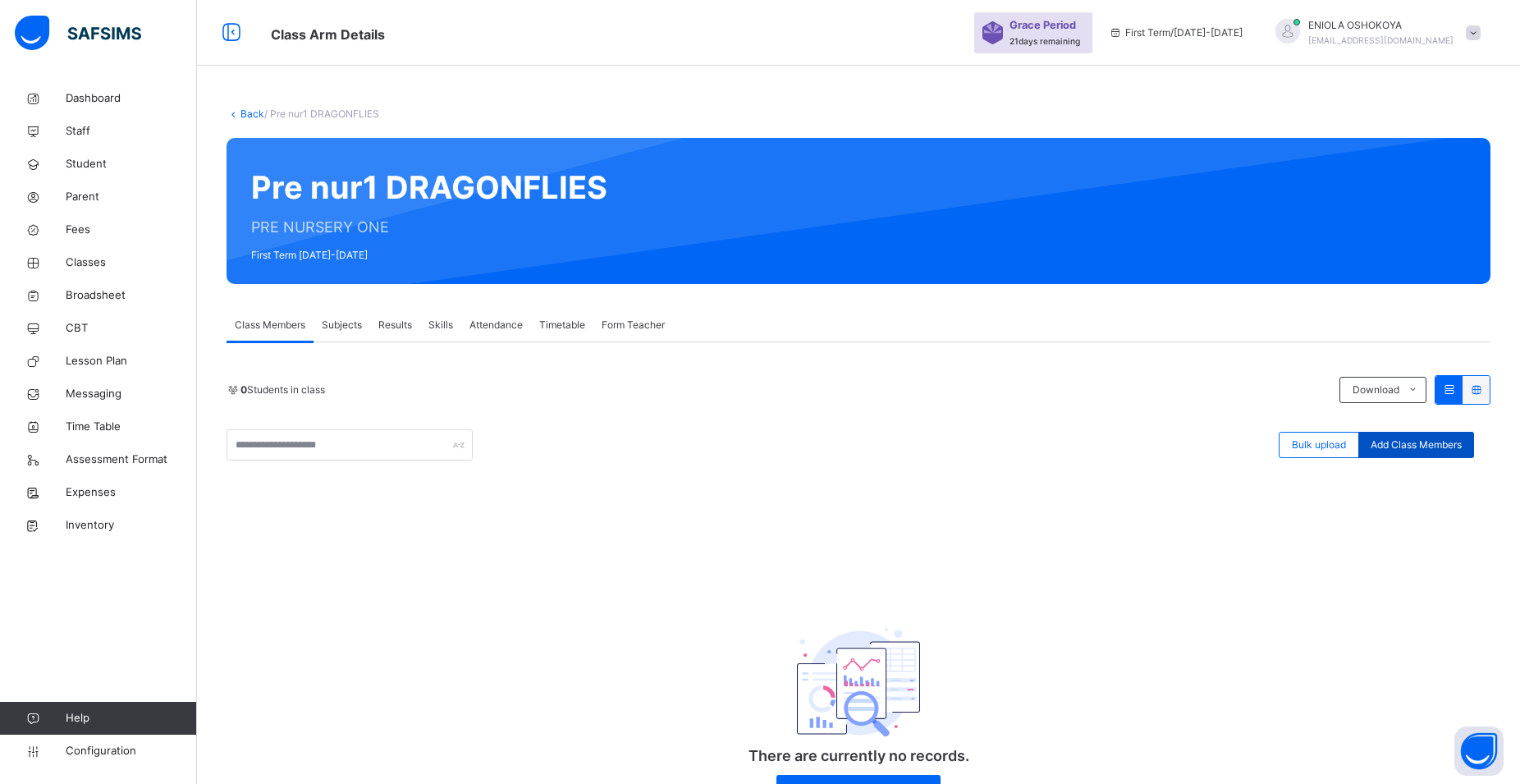
click at [1458, 444] on span "Add Class Members" at bounding box center [1416, 445] width 91 height 15
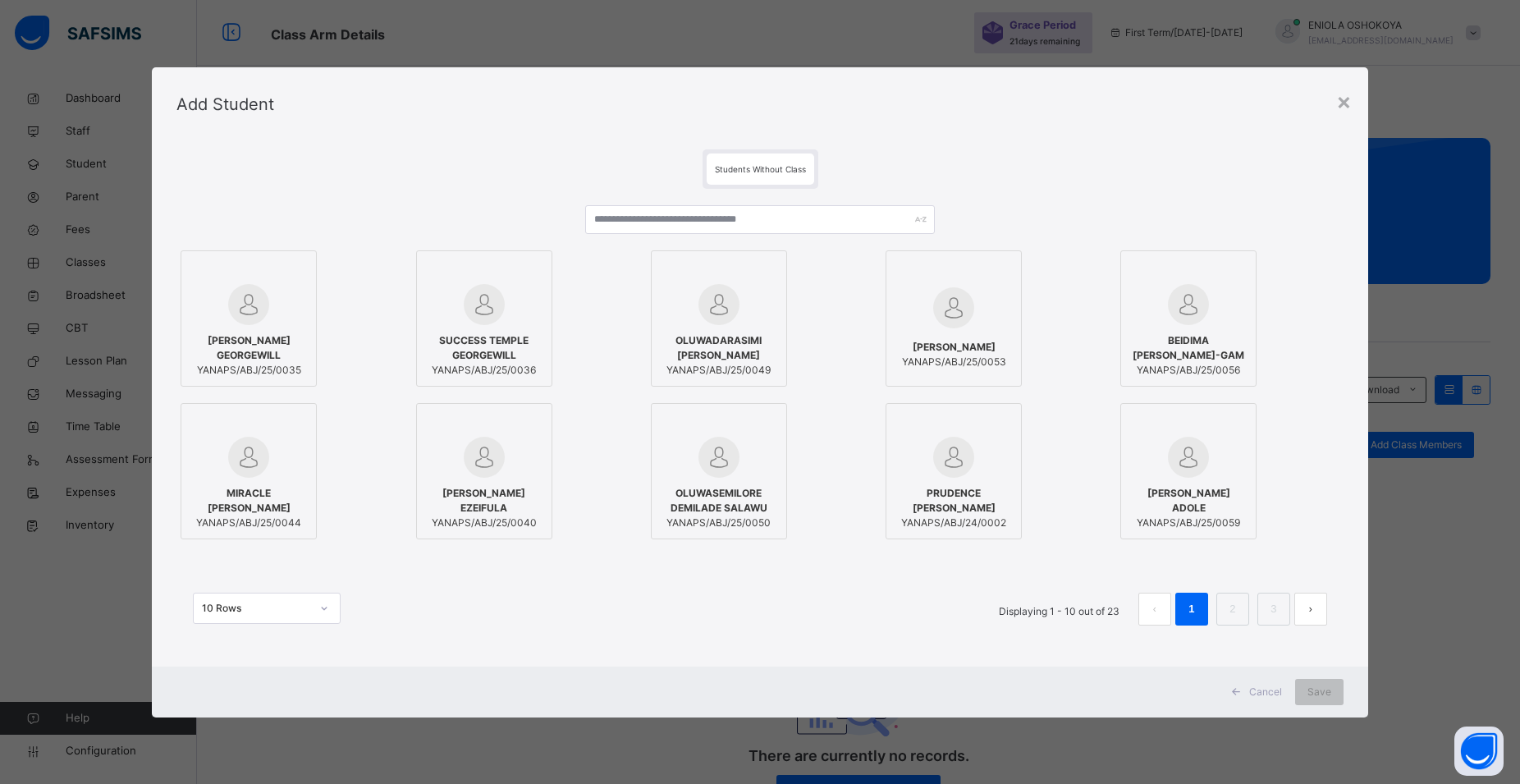
drag, startPoint x: 1192, startPoint y: 490, endPoint x: 1205, endPoint y: 502, distance: 17.7
click at [1199, 494] on div "[PERSON_NAME] ADOLE YANAPS/ABJ/25/0059" at bounding box center [1189, 508] width 118 height 61
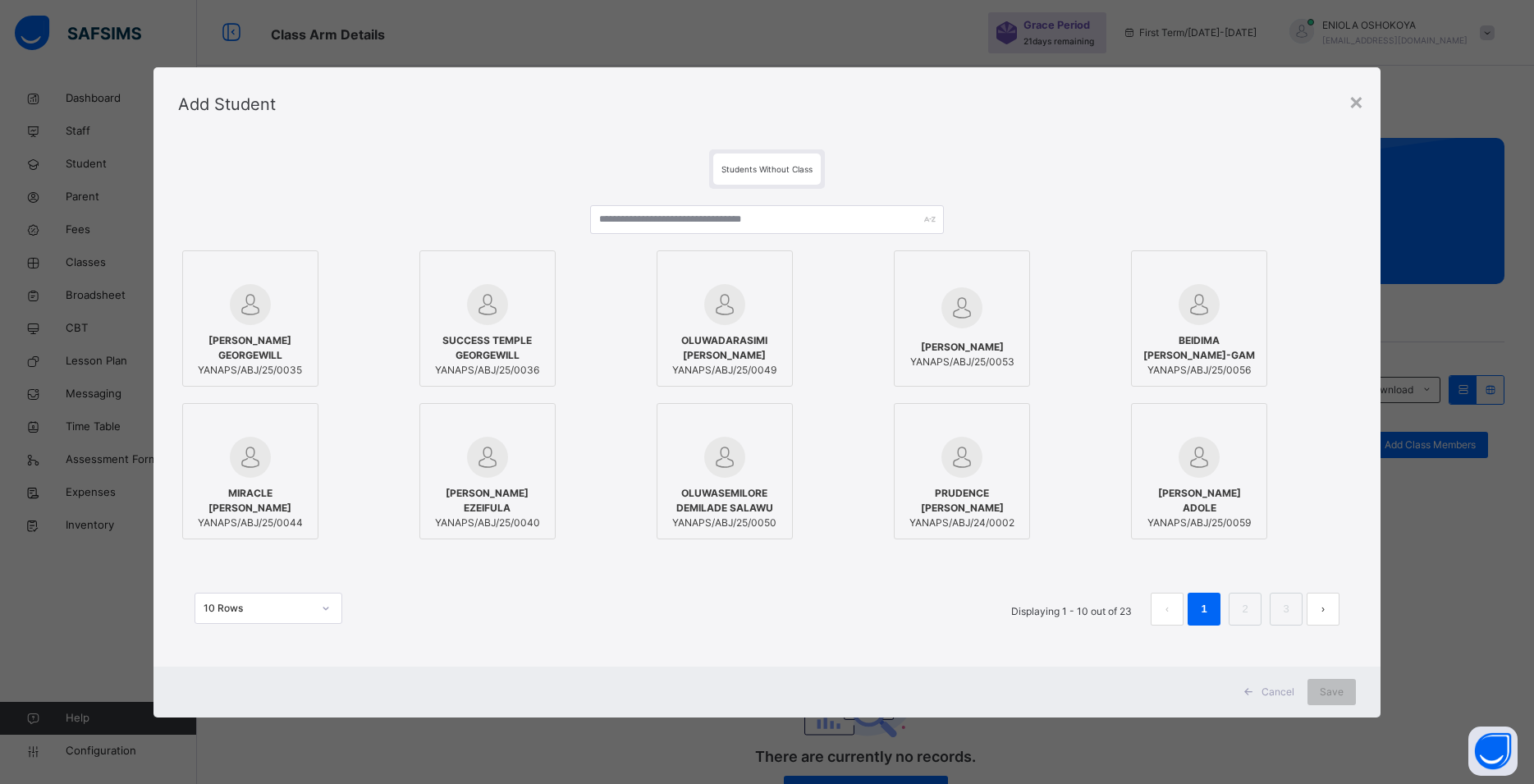
drag, startPoint x: 1160, startPoint y: 435, endPoint x: 1168, endPoint y: 433, distance: 8.2
click at [1168, 433] on div at bounding box center [1200, 424] width 118 height 25
click at [1164, 449] on div at bounding box center [1200, 457] width 118 height 41
click at [1242, 600] on link "2" at bounding box center [1244, 609] width 16 height 21
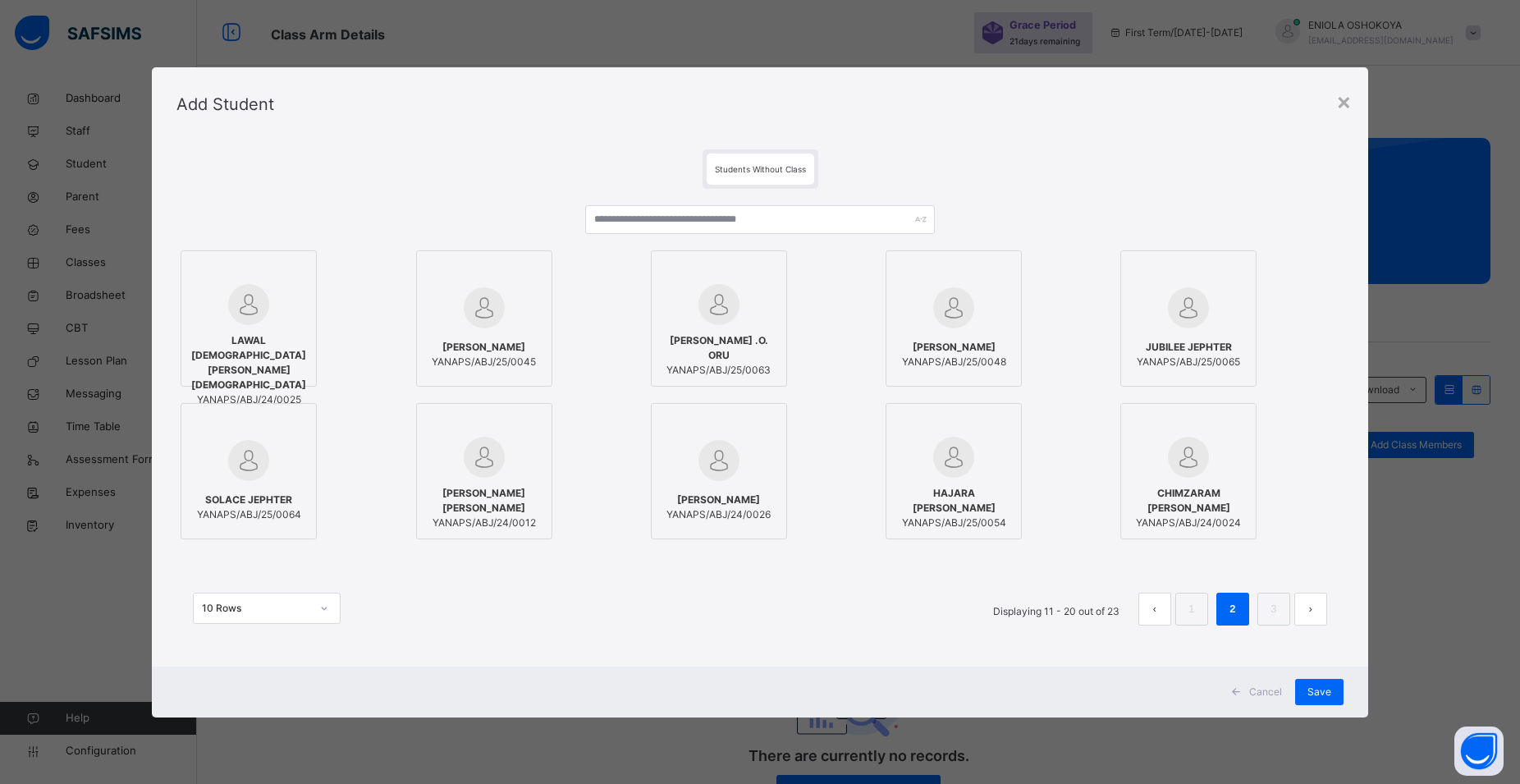
click at [1251, 520] on label "CHIMZARAM [PERSON_NAME]/ABJ/24/0024" at bounding box center [1189, 471] width 136 height 136
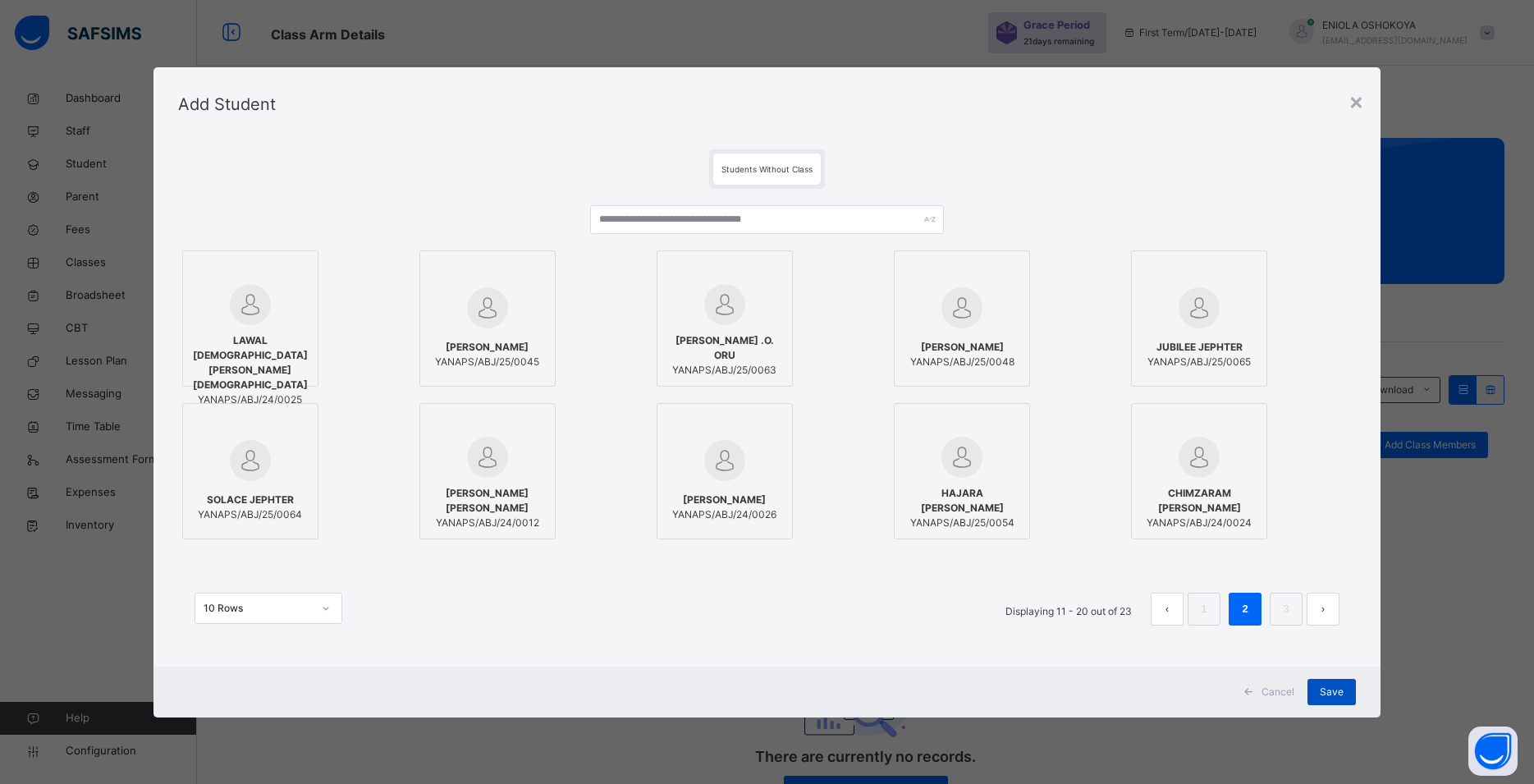
click at [1331, 688] on span "Save" at bounding box center [1331, 692] width 24 height 15
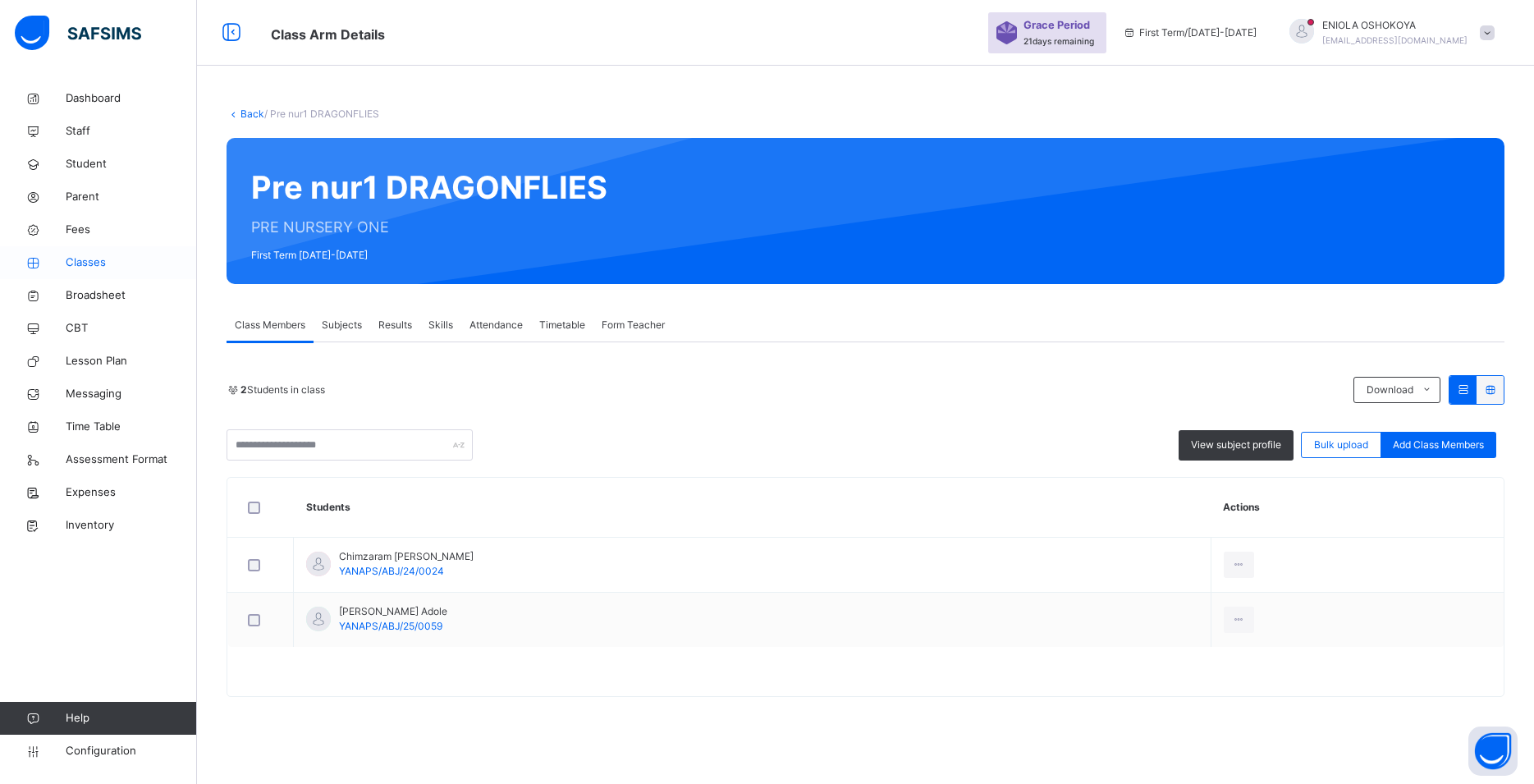
click at [65, 263] on link "Classes" at bounding box center [99, 263] width 197 height 33
